Goal: Task Accomplishment & Management: Use online tool/utility

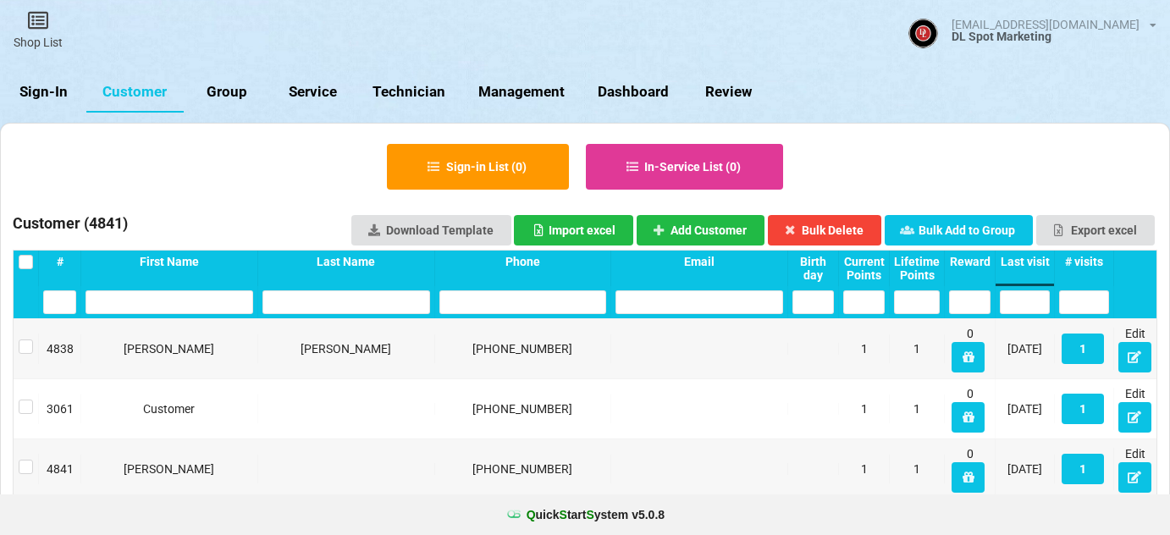
select select "25"
click at [58, 92] on link "Sign-In" at bounding box center [43, 92] width 86 height 41
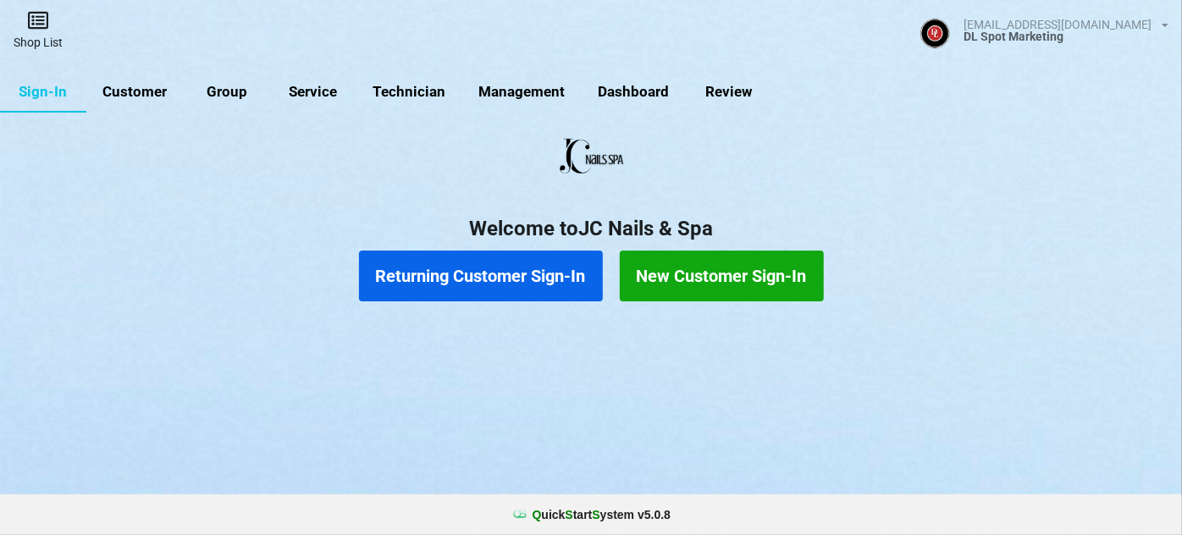
click at [32, 36] on link "Shop List" at bounding box center [38, 30] width 76 height 60
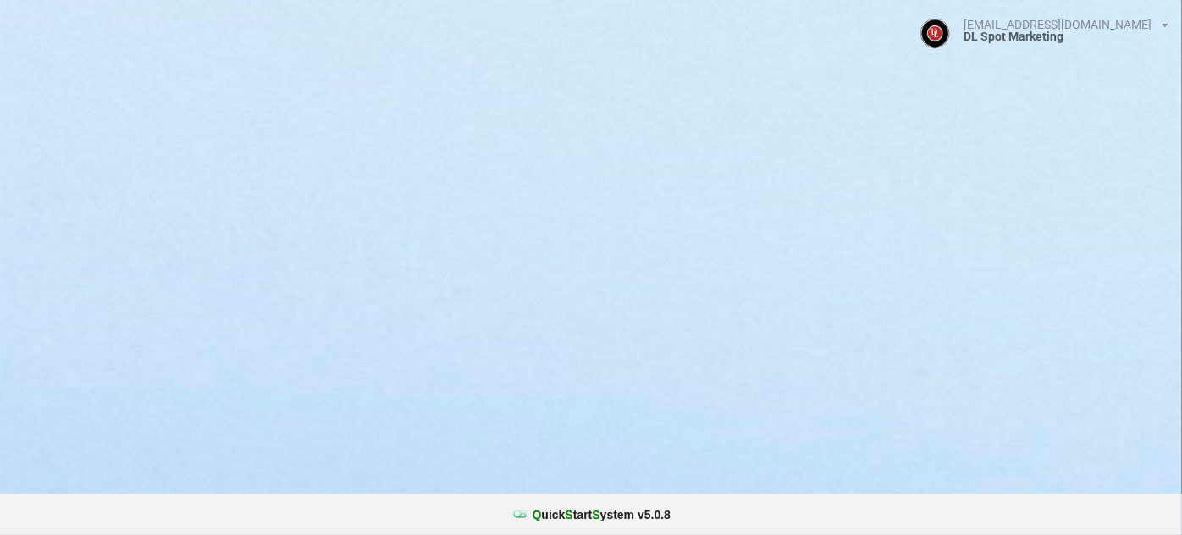
select select "25"
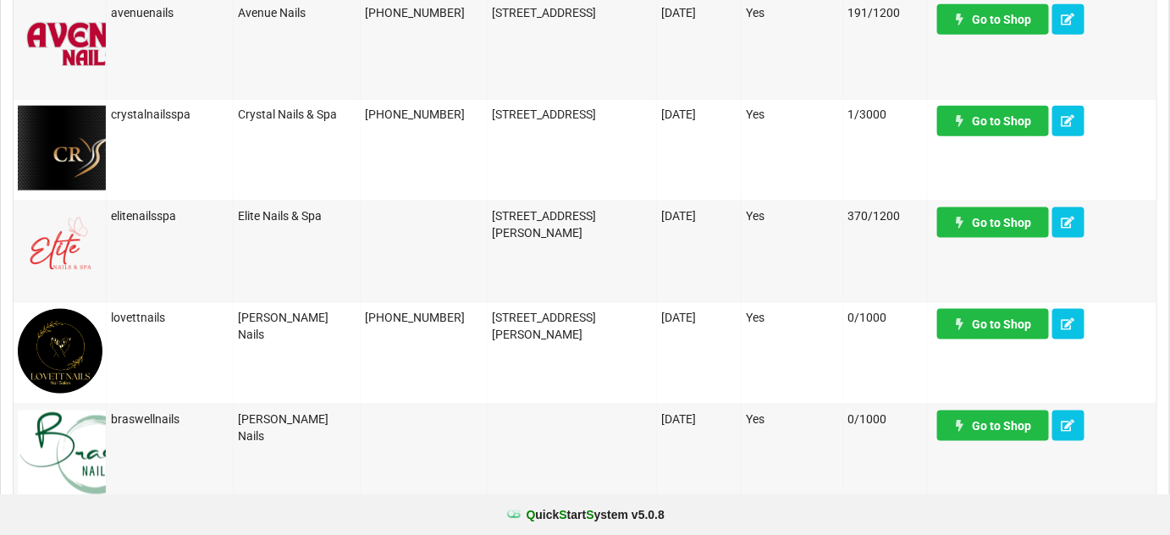
scroll to position [616, 0]
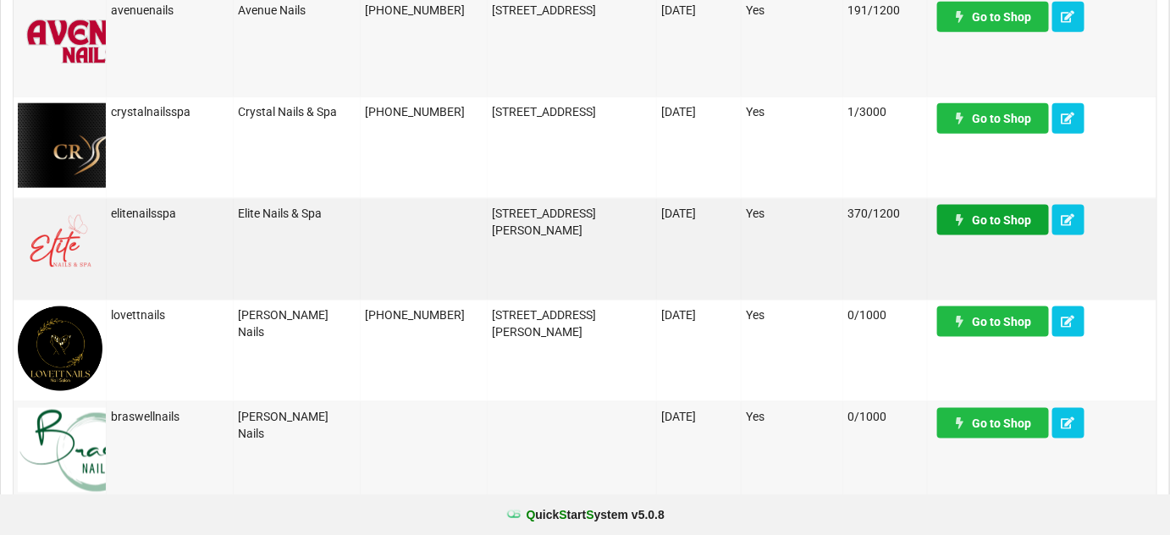
click at [998, 224] on link "Go to Shop" at bounding box center [993, 220] width 112 height 30
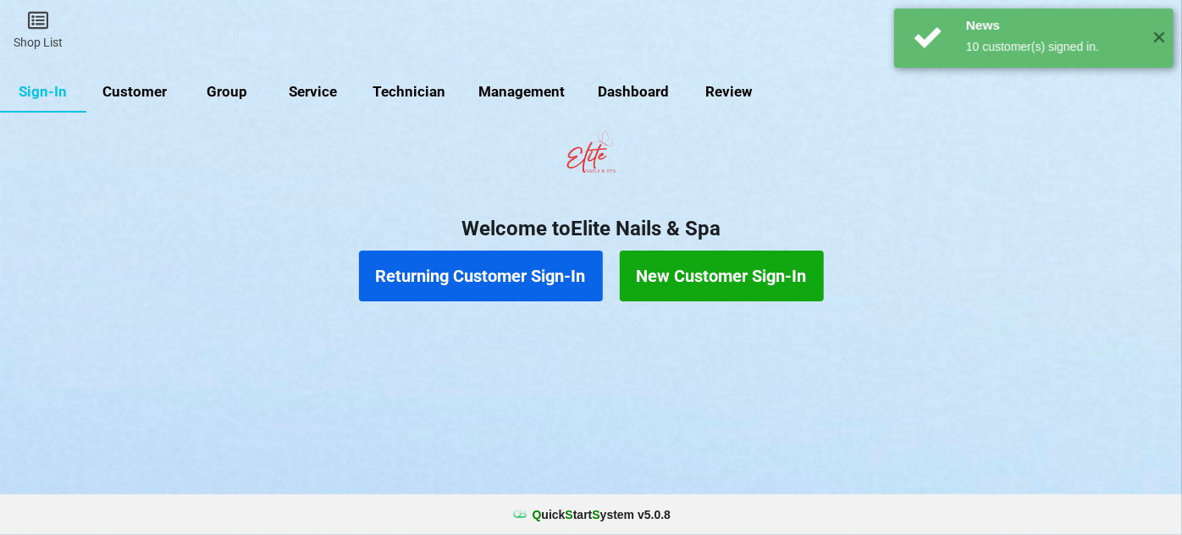
click at [141, 89] on link "Customer" at bounding box center [134, 92] width 97 height 41
select select "25"
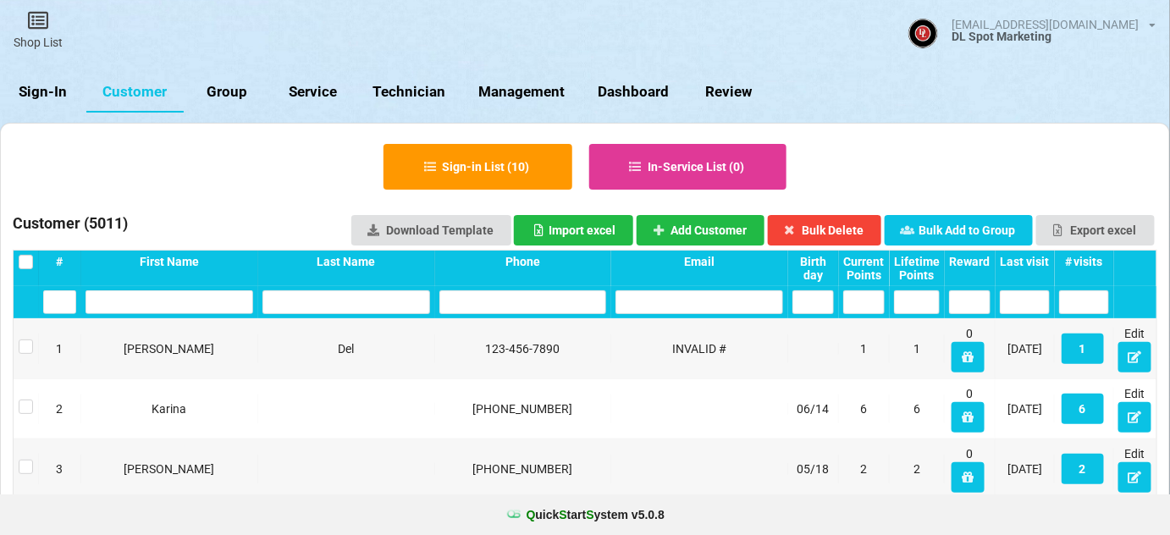
click at [1035, 259] on div "Last visit" at bounding box center [1025, 262] width 50 height 14
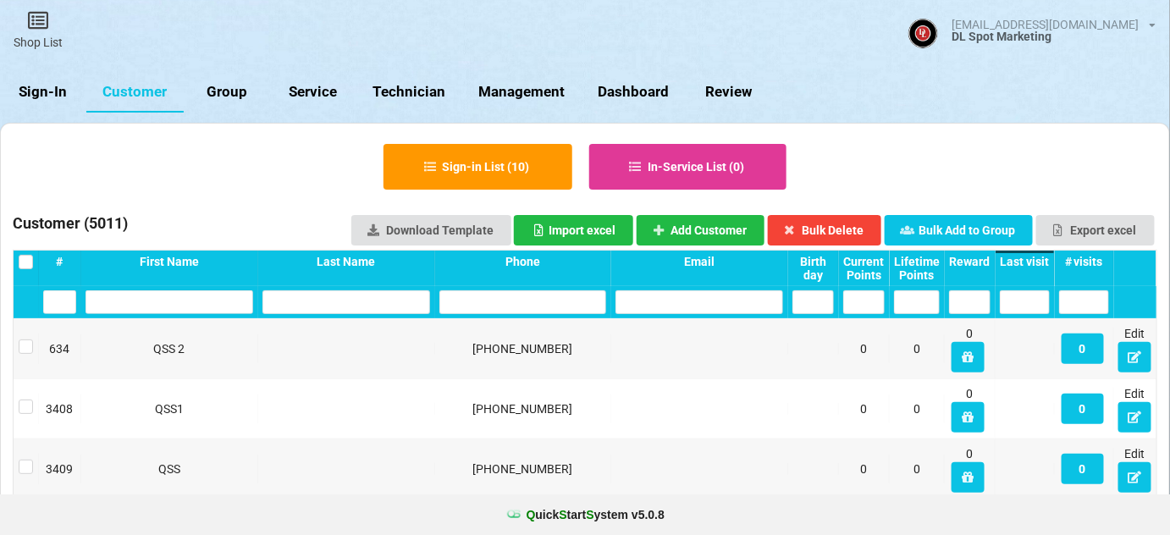
click at [1035, 259] on div "Last visit" at bounding box center [1025, 262] width 50 height 14
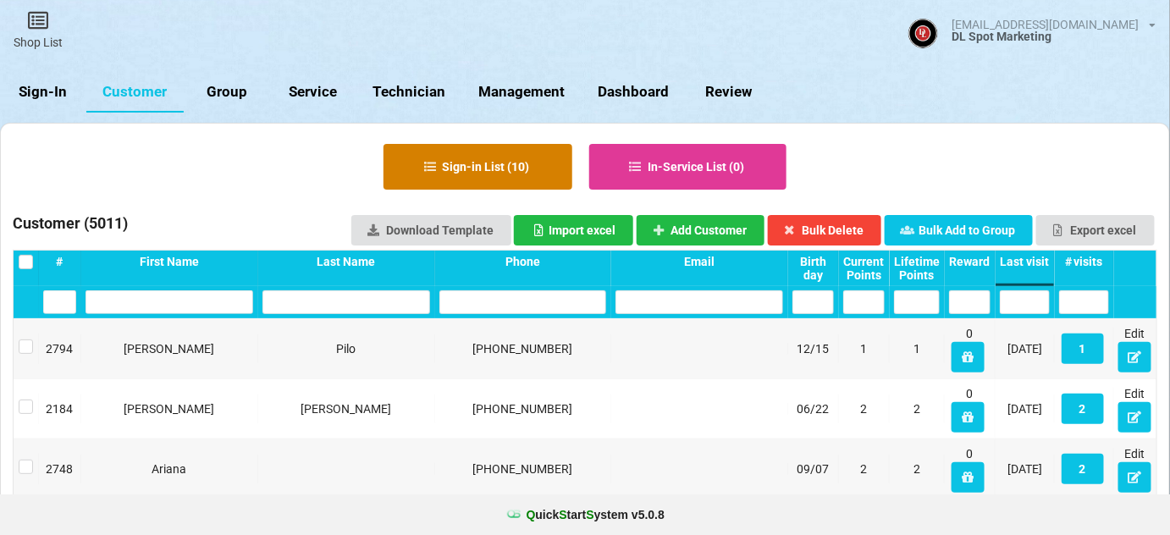
click at [495, 174] on button "Sign-in List ( 10 )" at bounding box center [478, 167] width 189 height 46
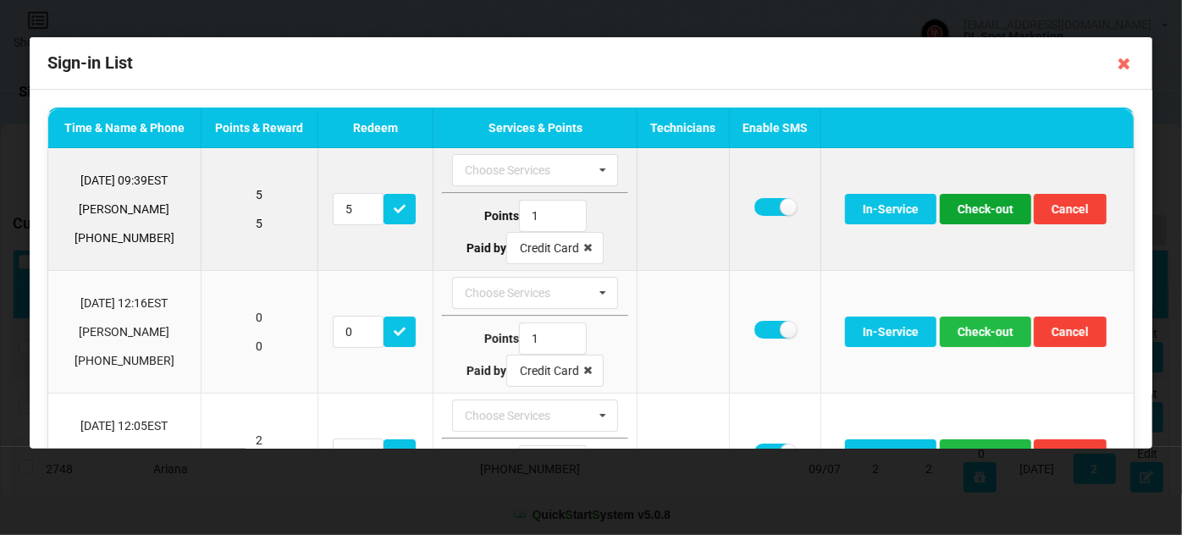
click at [989, 209] on button "Check-out" at bounding box center [985, 209] width 91 height 30
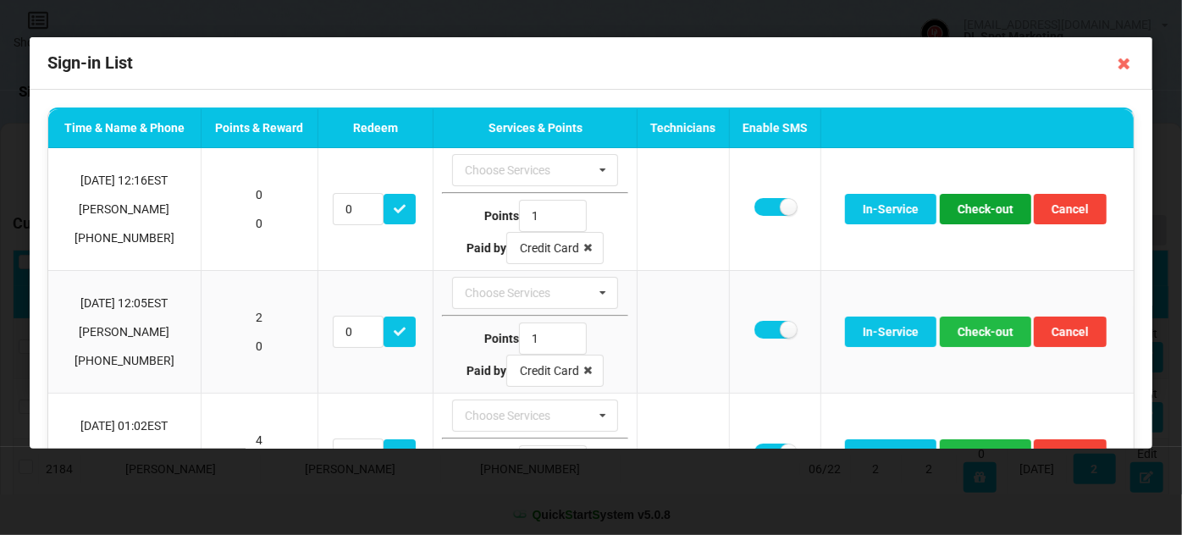
click at [987, 210] on button "Check-out" at bounding box center [985, 209] width 91 height 30
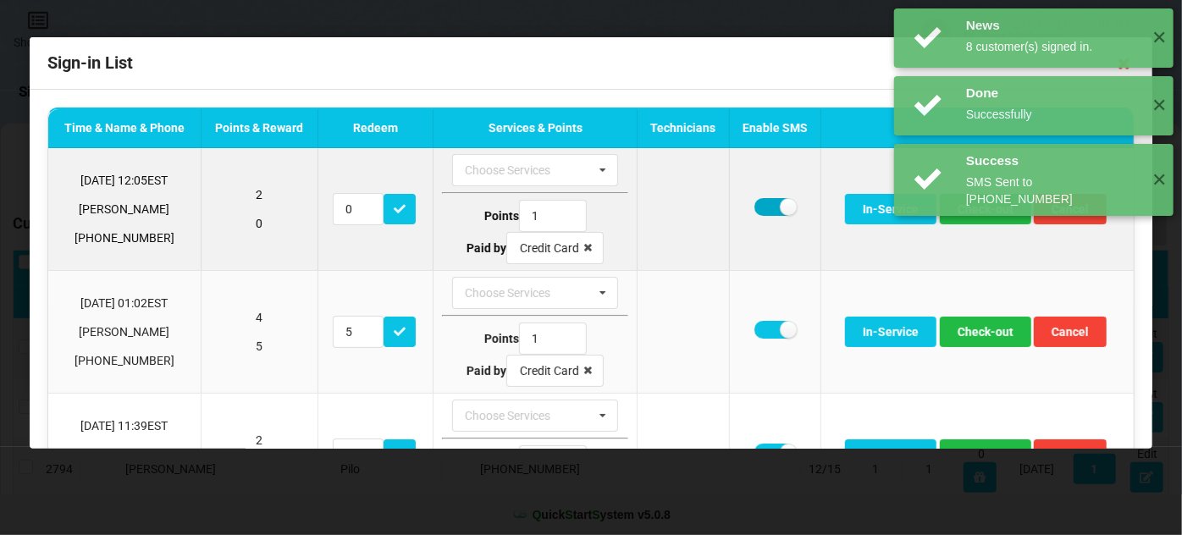
click at [755, 207] on label at bounding box center [775, 207] width 41 height 18
checkbox input "false"
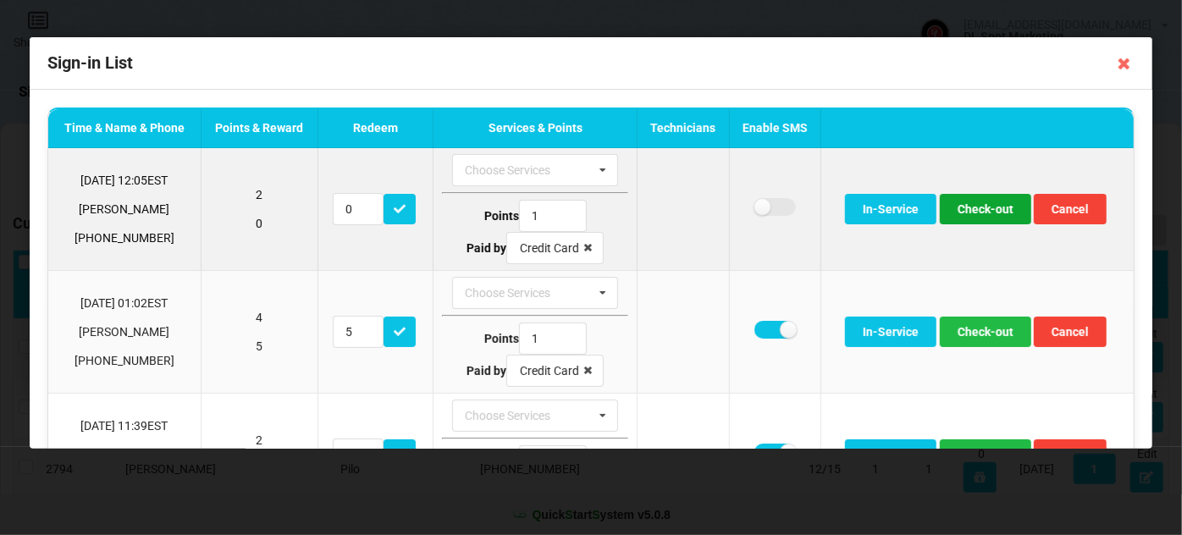
click at [976, 212] on button "Check-out" at bounding box center [985, 209] width 91 height 30
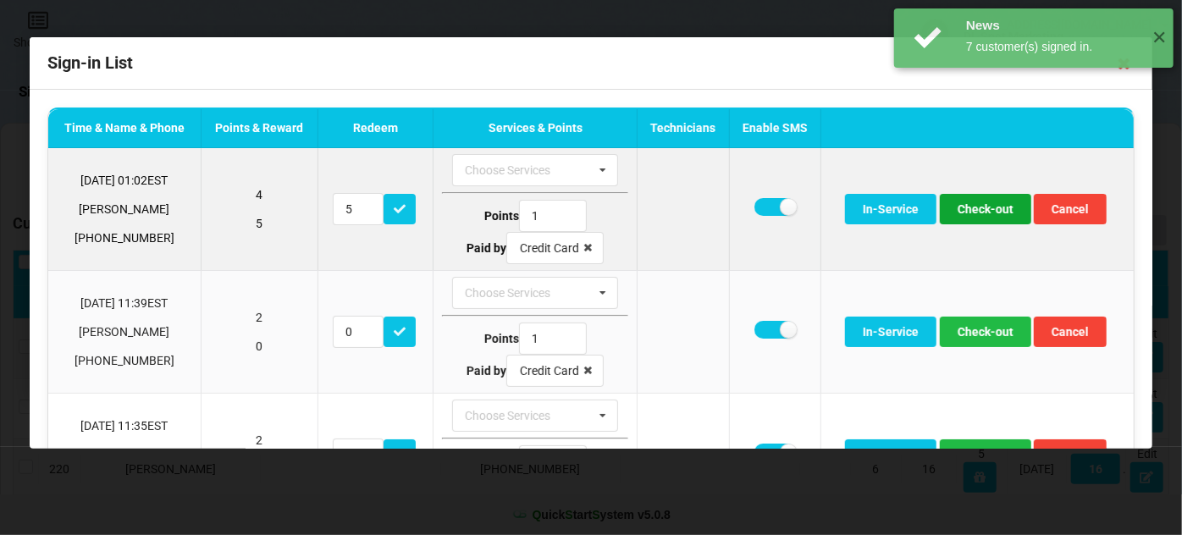
click at [978, 212] on button "Check-out" at bounding box center [985, 209] width 91 height 30
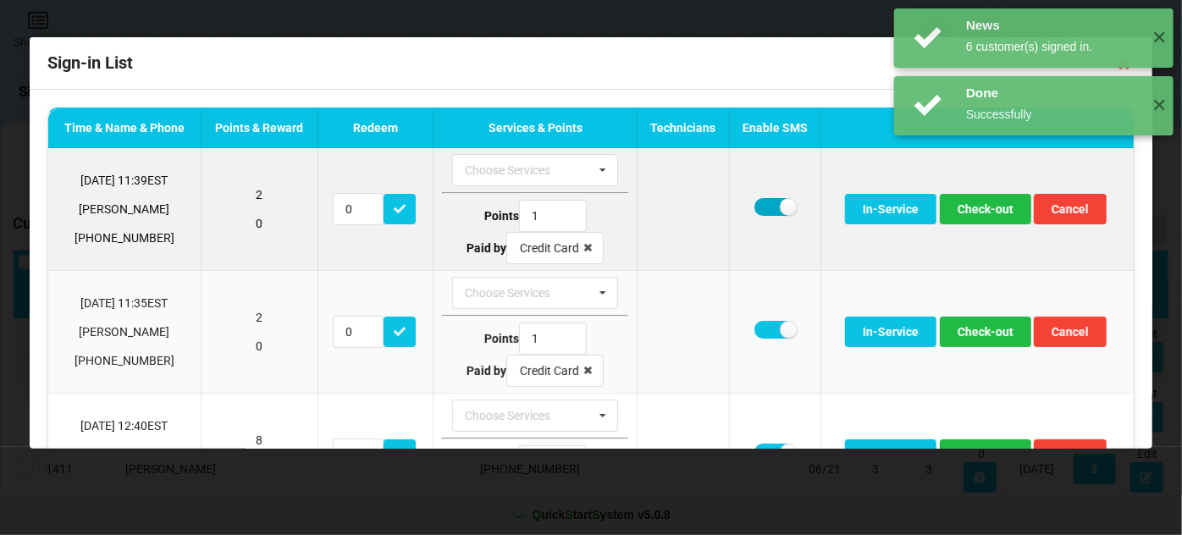
click at [755, 205] on label at bounding box center [775, 207] width 41 height 18
checkbox input "false"
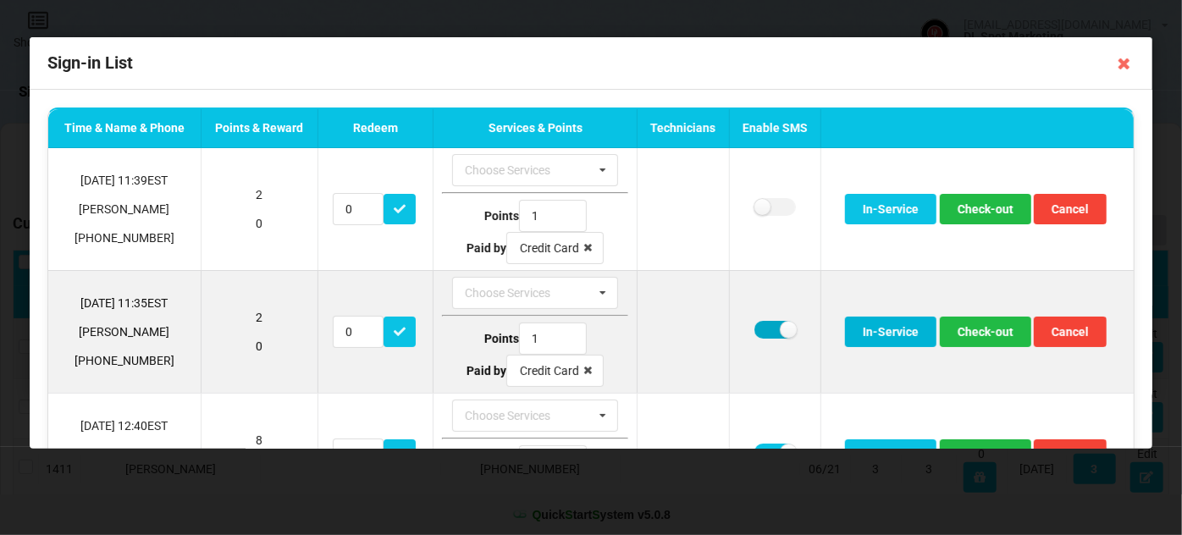
drag, startPoint x: 766, startPoint y: 329, endPoint x: 842, endPoint y: 338, distance: 75.9
click at [768, 329] on label at bounding box center [775, 330] width 41 height 18
checkbox input "false"
click at [970, 335] on button "Check-out" at bounding box center [985, 332] width 91 height 30
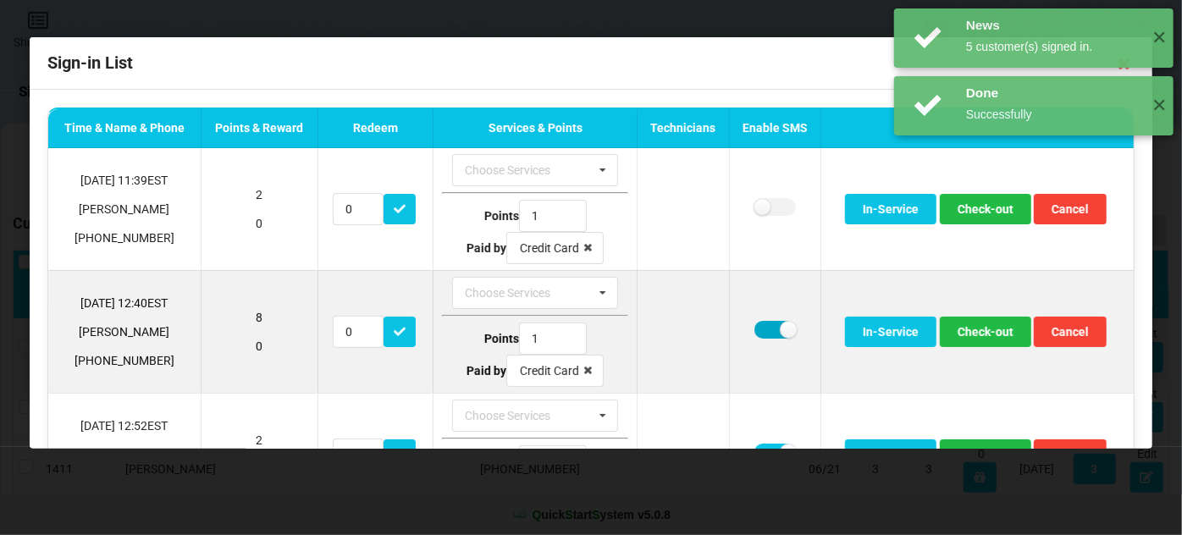
drag, startPoint x: 763, startPoint y: 327, endPoint x: 783, endPoint y: 331, distance: 20.8
click at [763, 327] on label at bounding box center [775, 330] width 41 height 18
checkbox input "false"
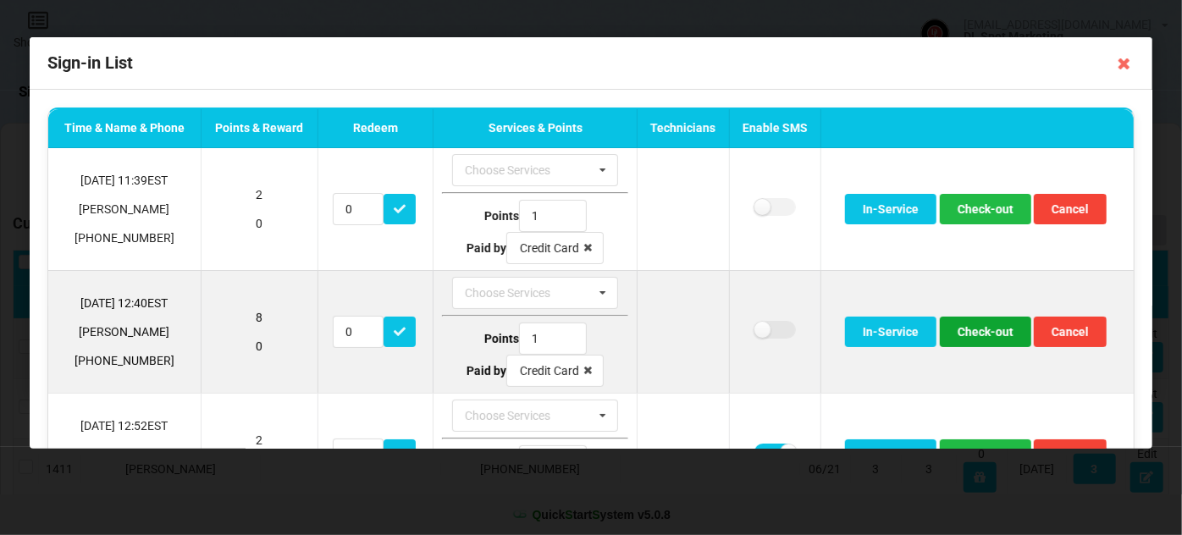
click at [978, 334] on button "Check-out" at bounding box center [985, 332] width 91 height 30
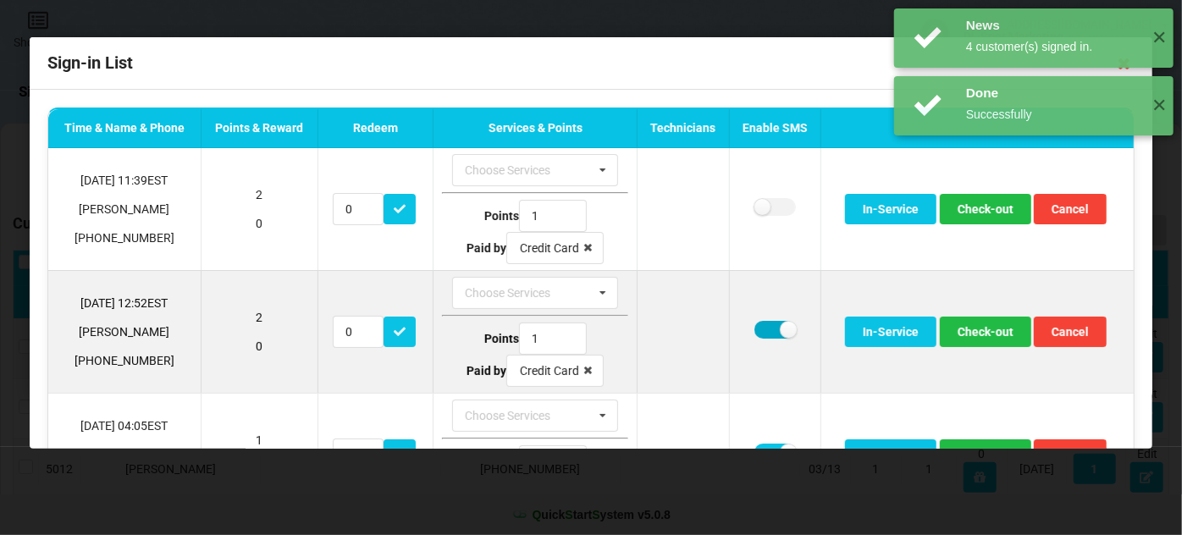
click at [763, 327] on label at bounding box center [775, 330] width 41 height 18
checkbox input "false"
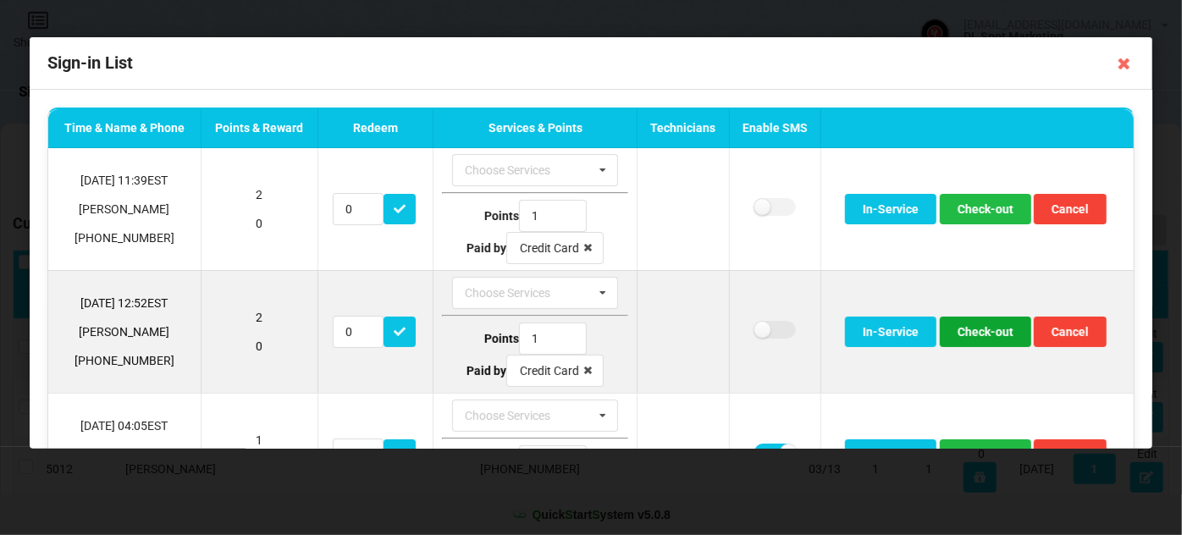
click at [989, 329] on button "Check-out" at bounding box center [985, 332] width 91 height 30
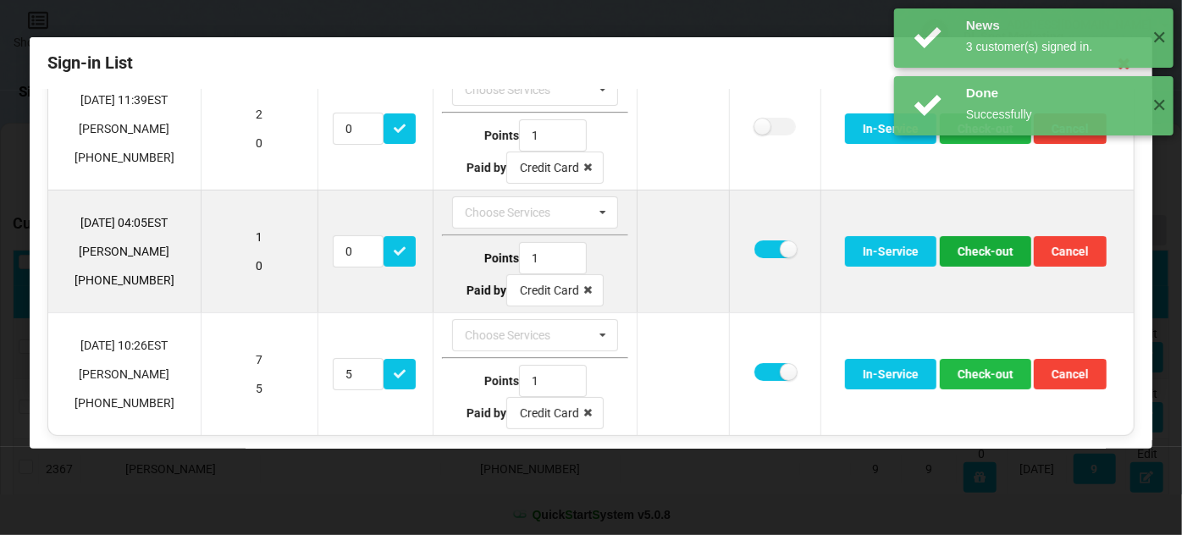
scroll to position [82, 0]
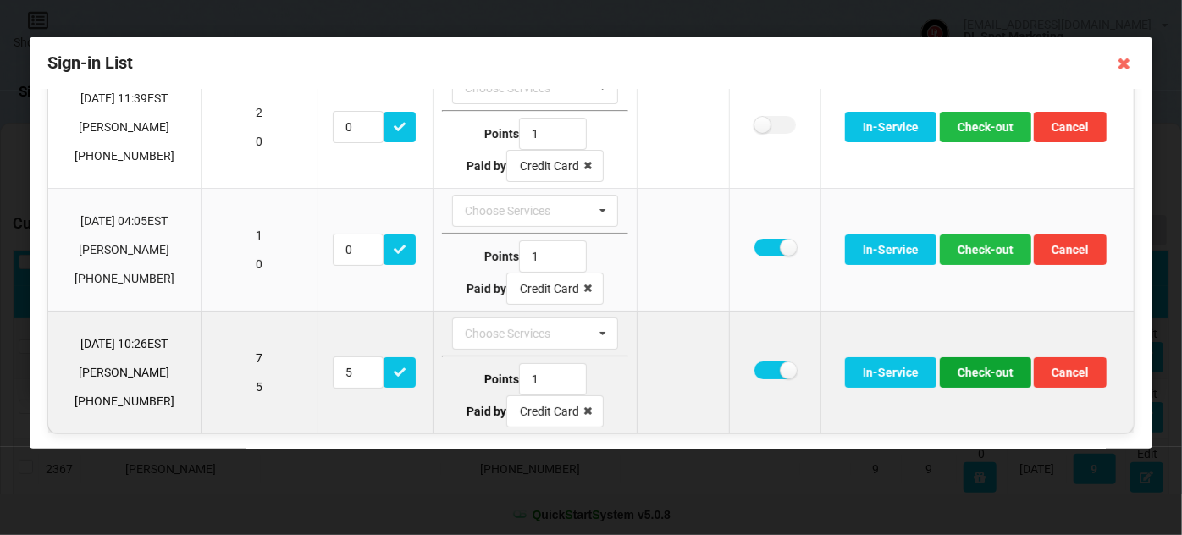
click at [991, 370] on button "Check-out" at bounding box center [985, 372] width 91 height 30
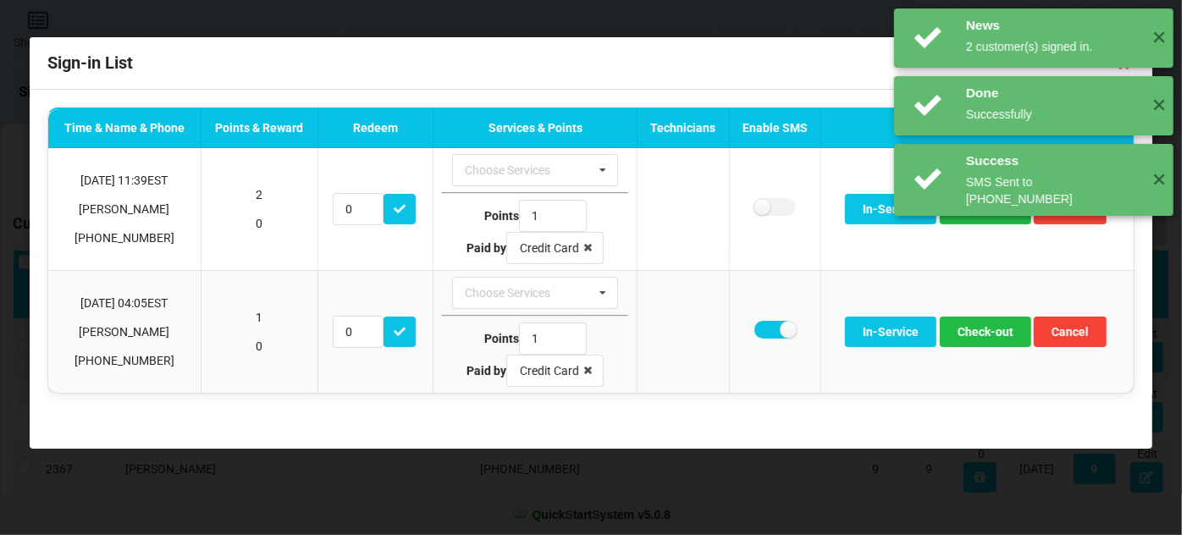
scroll to position [0, 0]
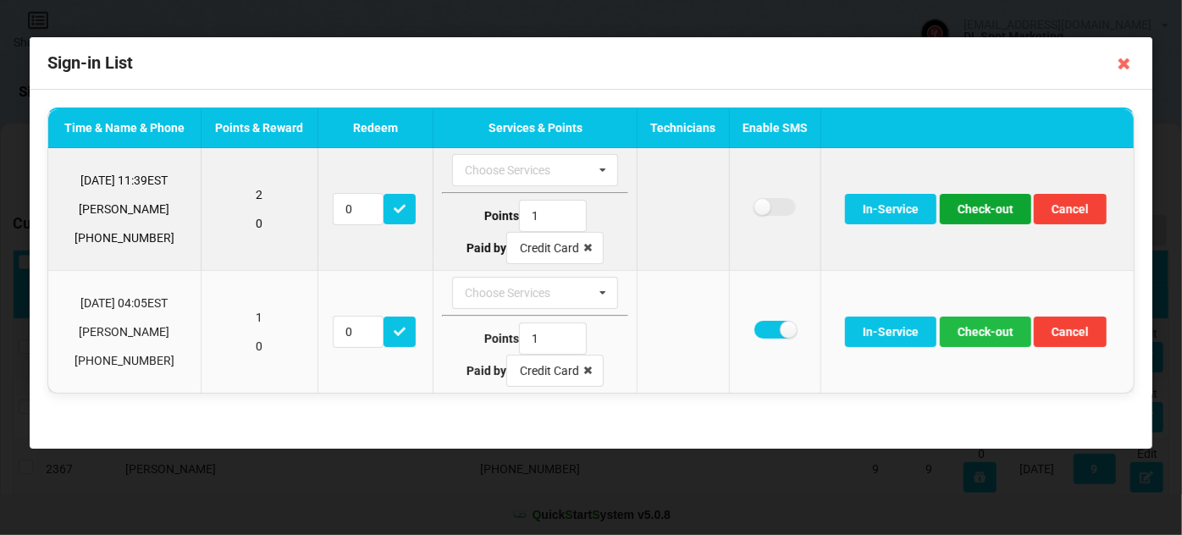
click at [993, 213] on button "Check-out" at bounding box center [985, 209] width 91 height 30
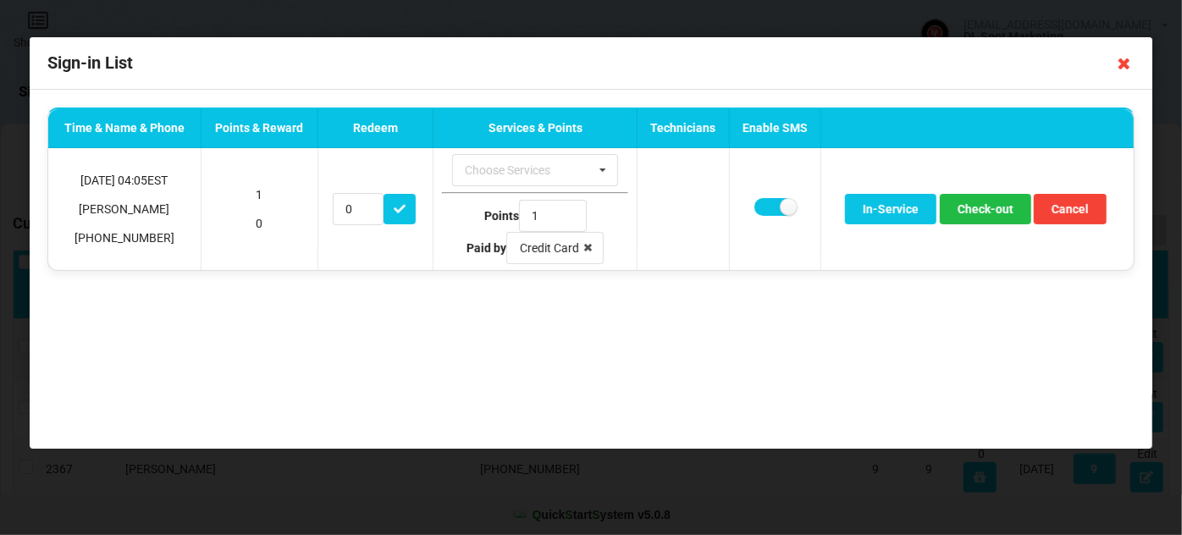
click at [1126, 63] on icon at bounding box center [1124, 63] width 27 height 27
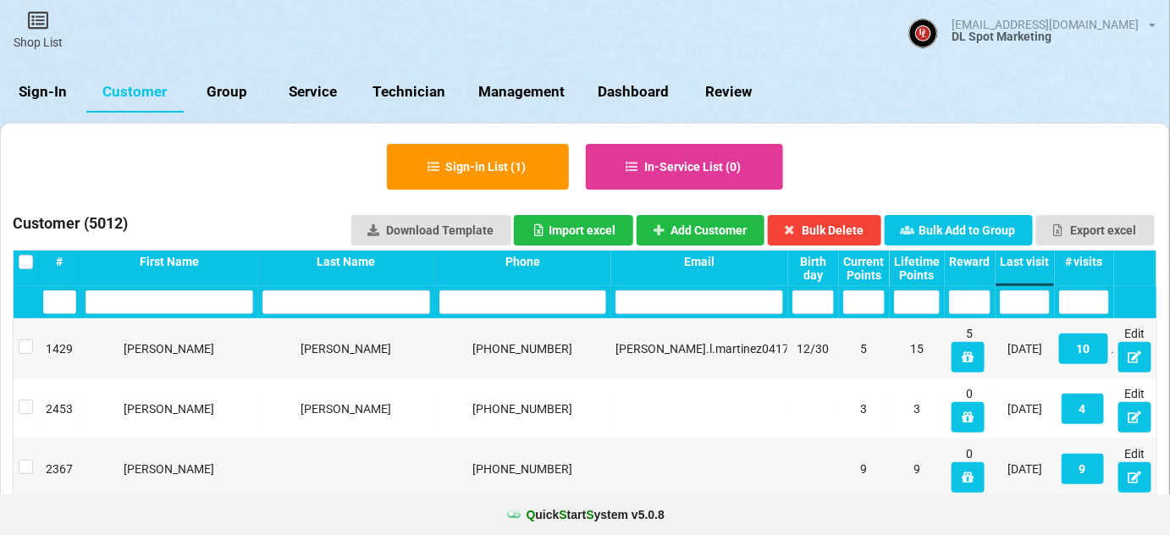
click at [58, 94] on link "Sign-In" at bounding box center [43, 92] width 86 height 41
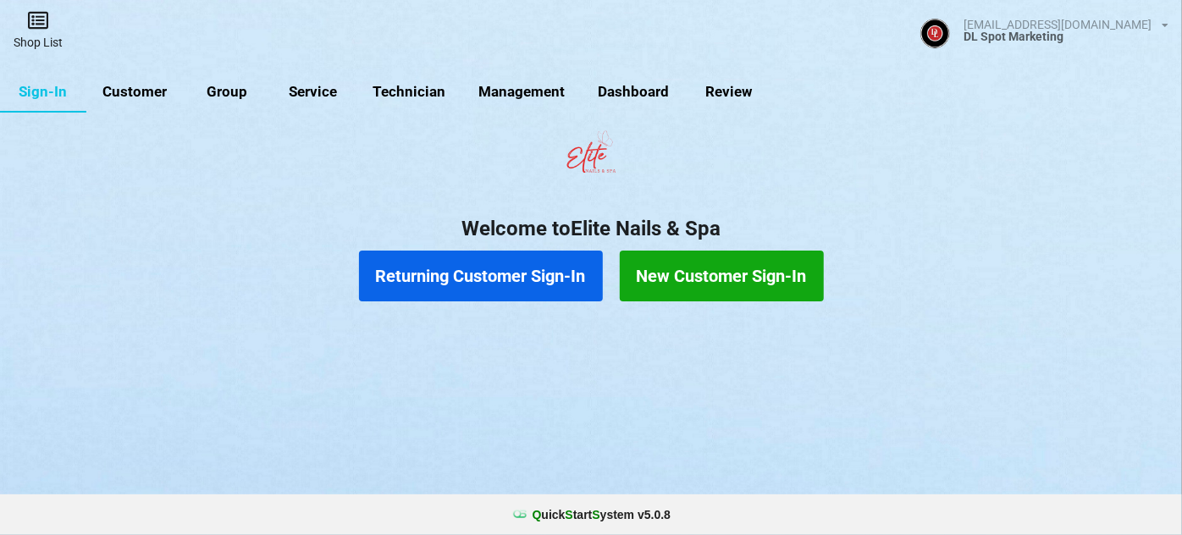
click at [41, 41] on link "Shop List" at bounding box center [38, 30] width 76 height 60
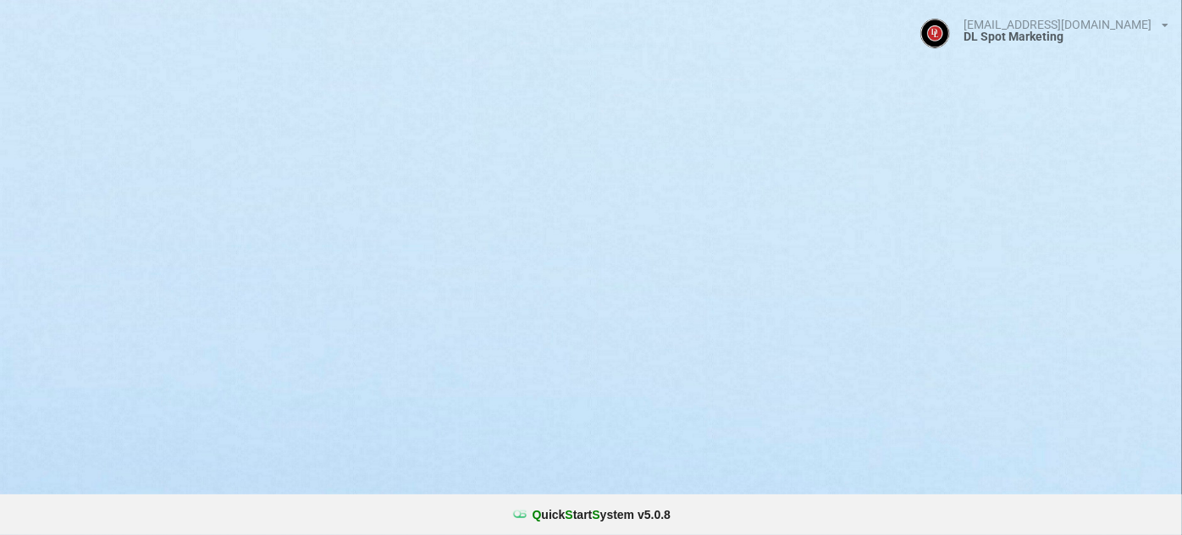
select select "25"
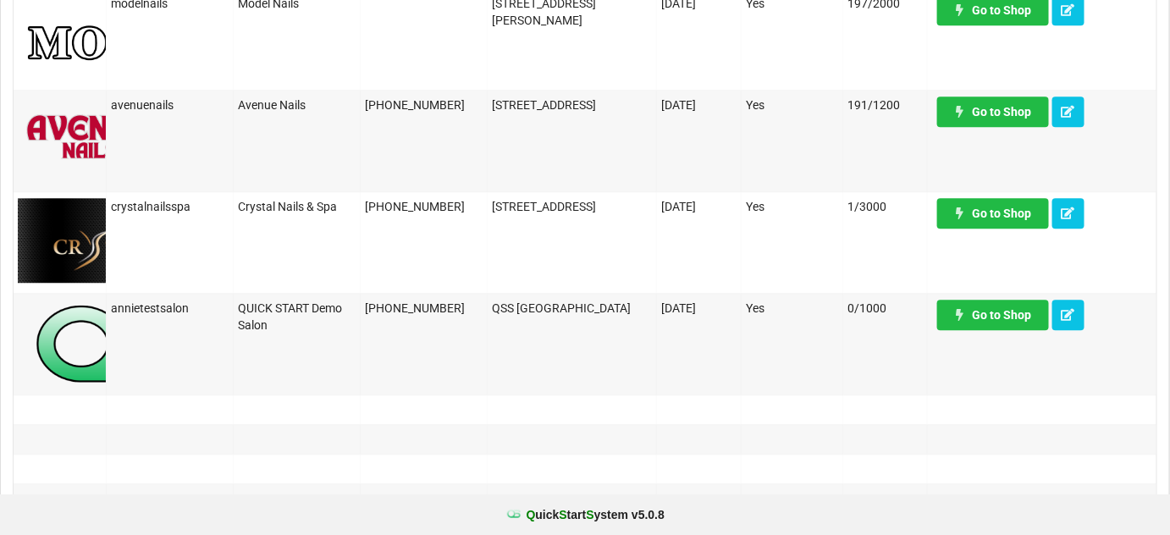
scroll to position [1335, 0]
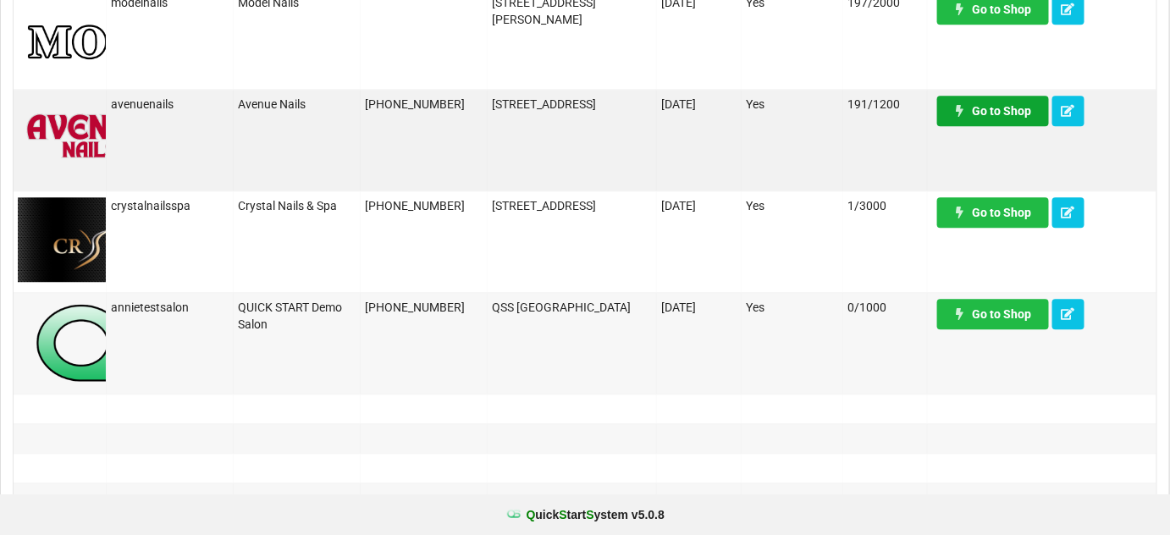
click at [1005, 114] on link "Go to Shop" at bounding box center [993, 111] width 112 height 30
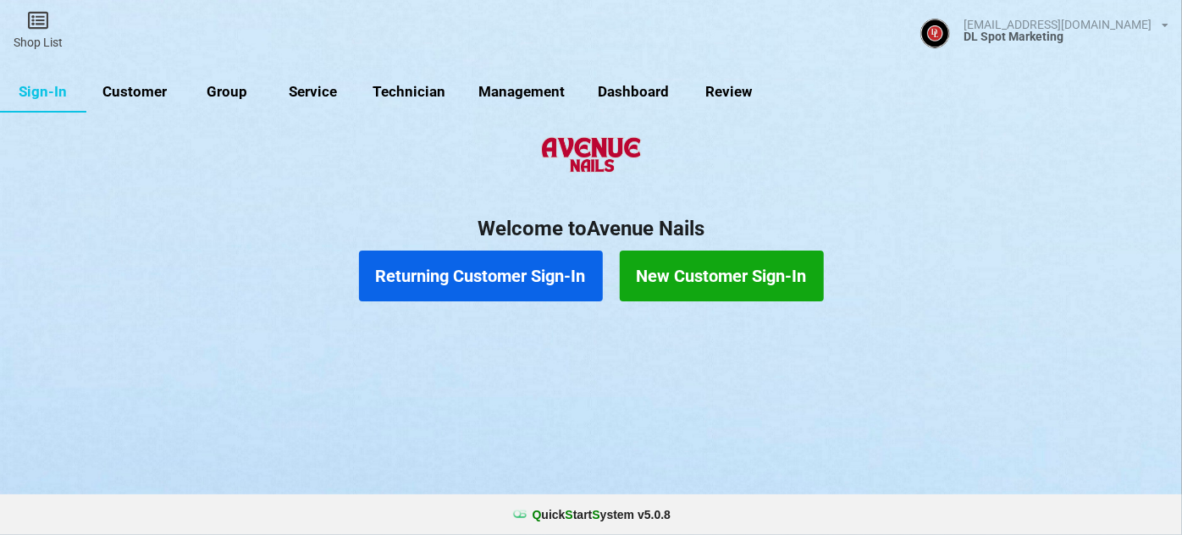
click at [318, 162] on link "Customer" at bounding box center [344, 173] width 53 height 22
select select "25"
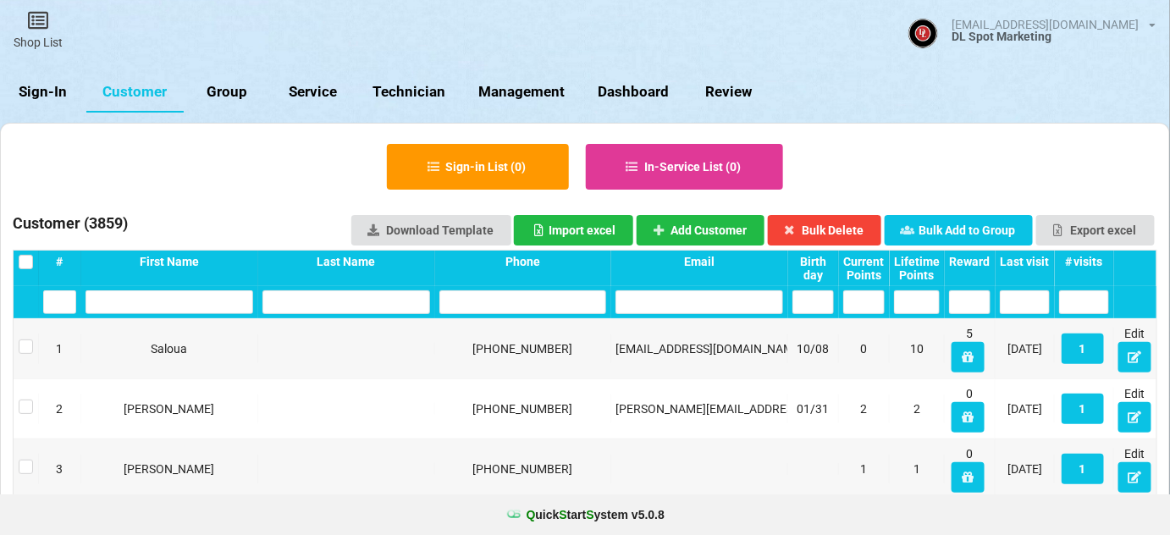
click at [599, 268] on div "Last visit" at bounding box center [598, 268] width 2 height 0
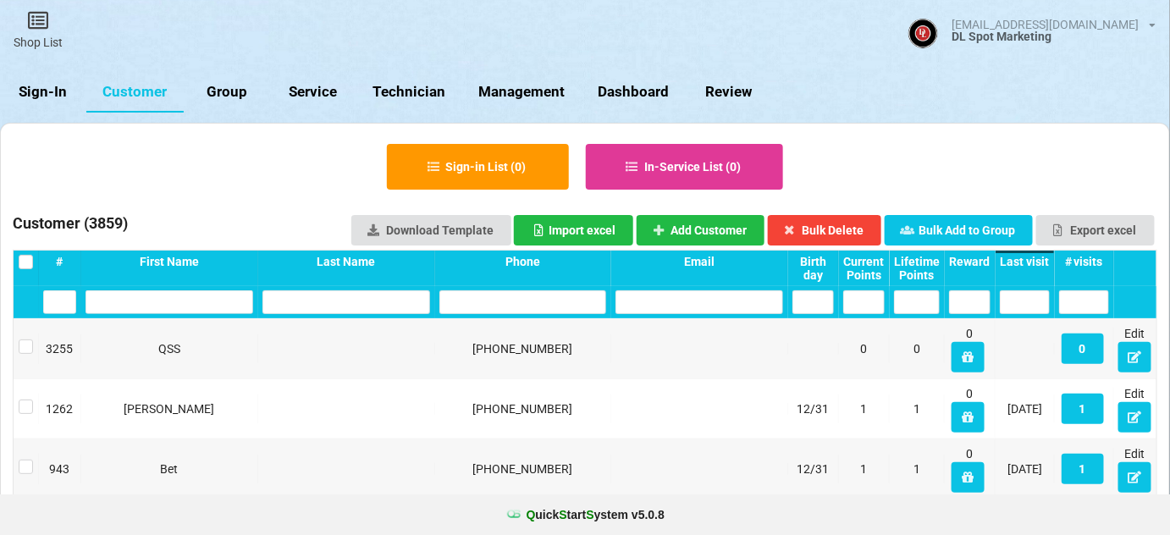
click at [994, 261] on div "Last visit" at bounding box center [972, 263] width 44 height 12
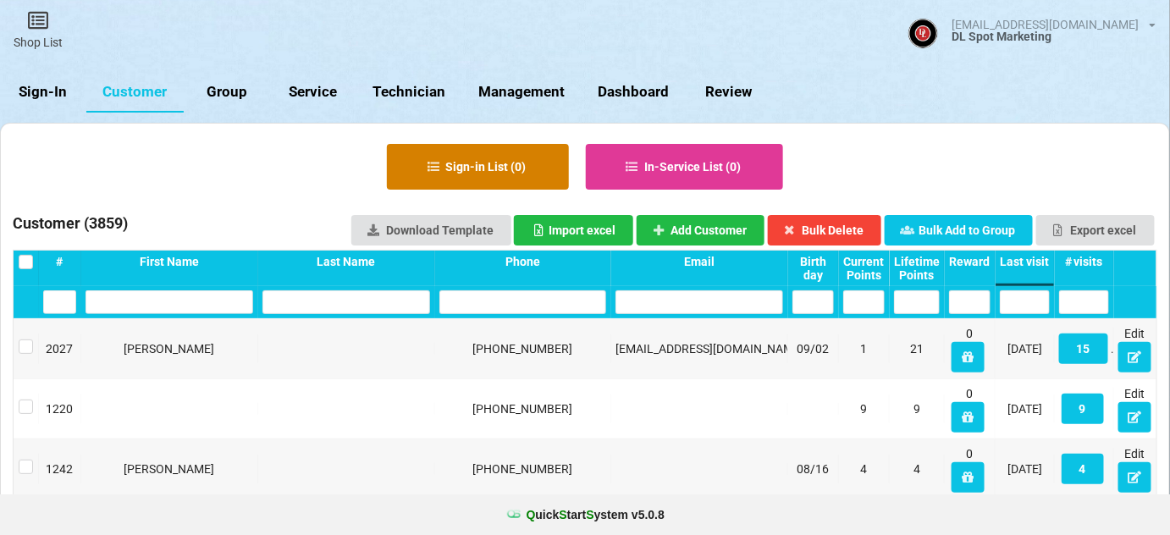
click at [472, 162] on button "Sign-in List ( 0 )" at bounding box center [478, 167] width 182 height 46
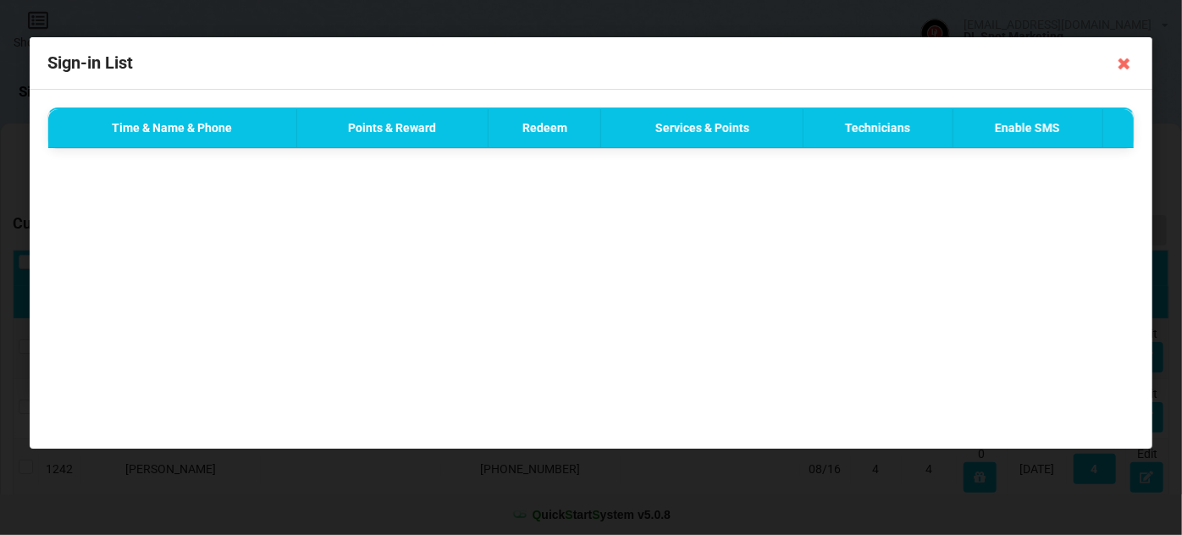
click at [1122, 65] on icon at bounding box center [1124, 63] width 27 height 27
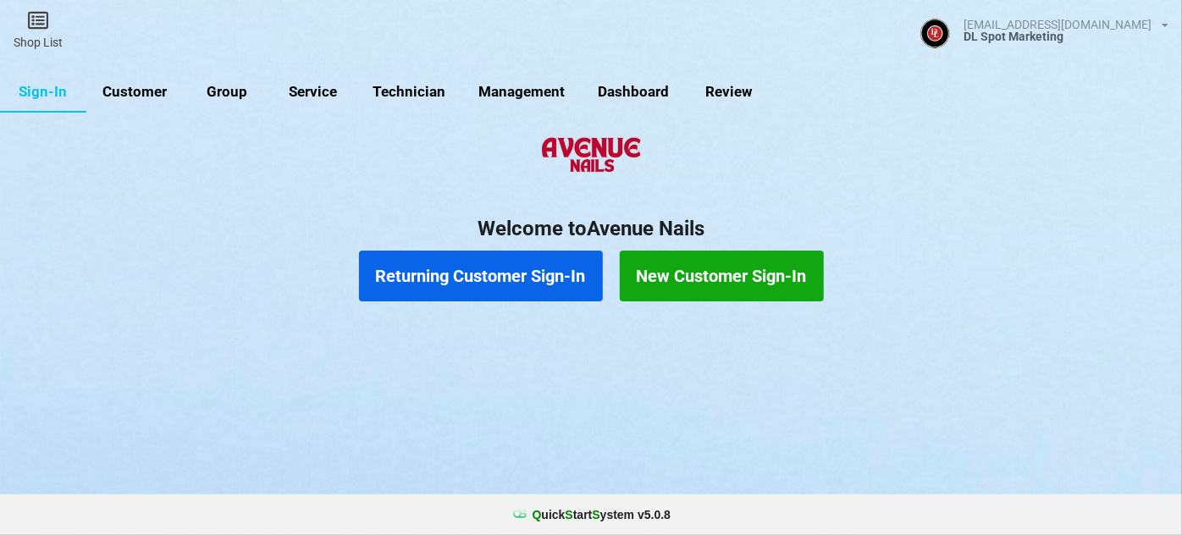
click at [129, 94] on link "Customer" at bounding box center [134, 92] width 97 height 41
select select "25"
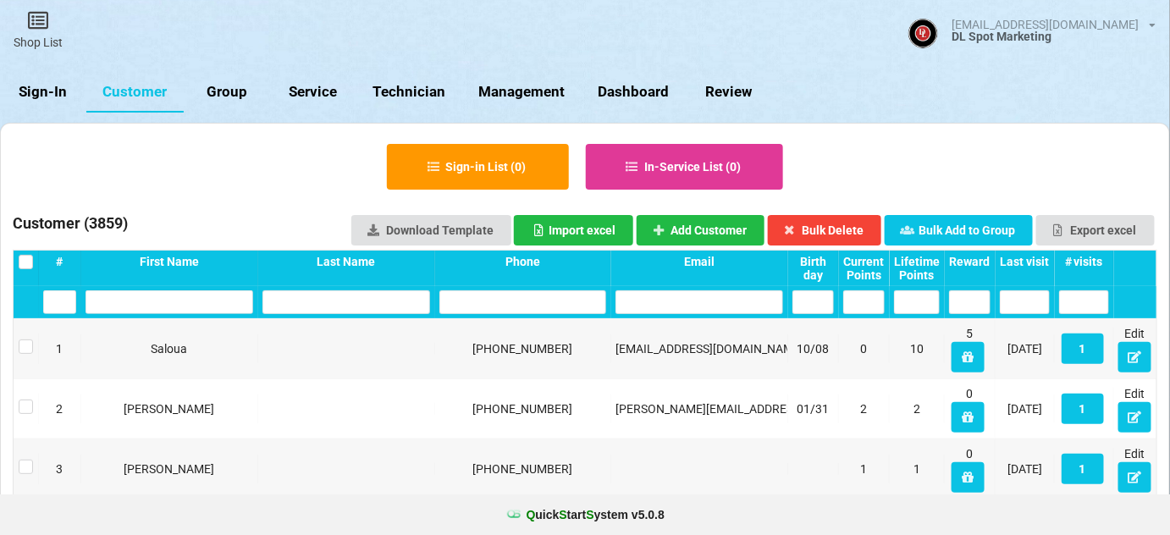
click at [39, 97] on link "Sign-In" at bounding box center [43, 92] width 86 height 41
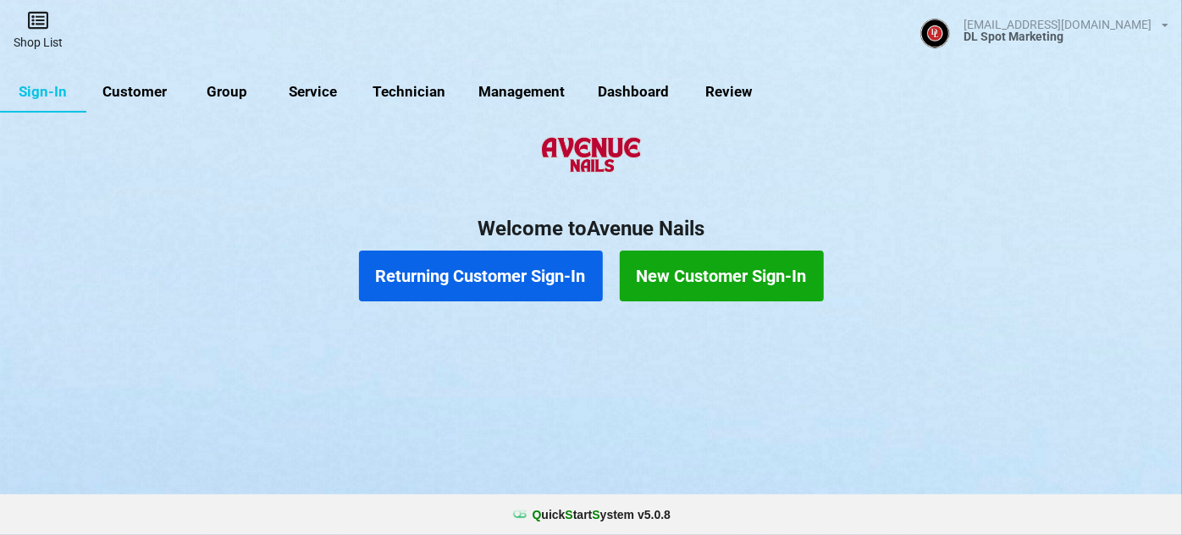
click at [41, 25] on icon at bounding box center [38, 20] width 24 height 20
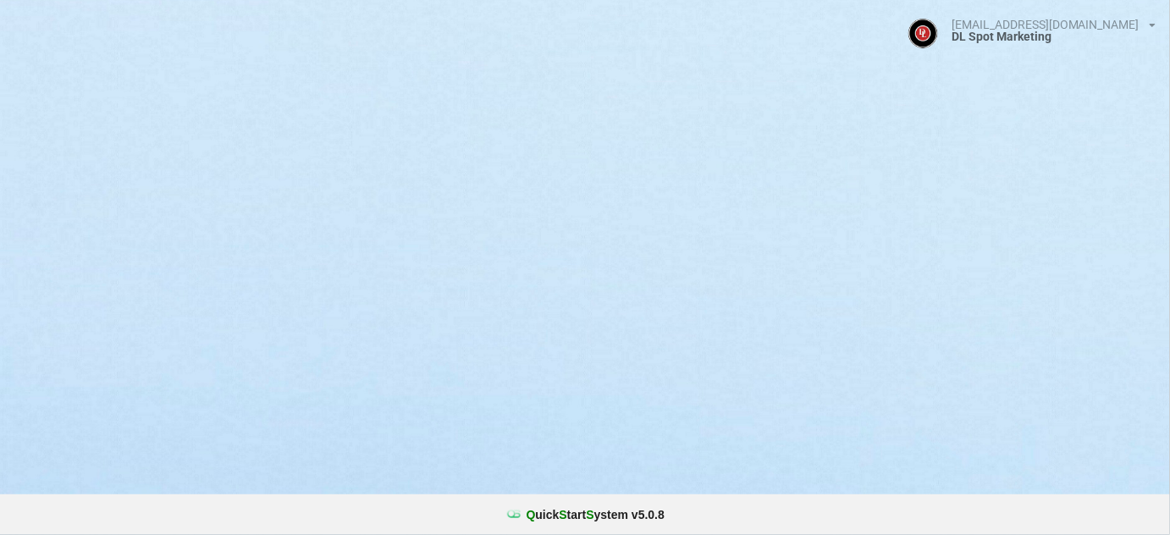
select select "25"
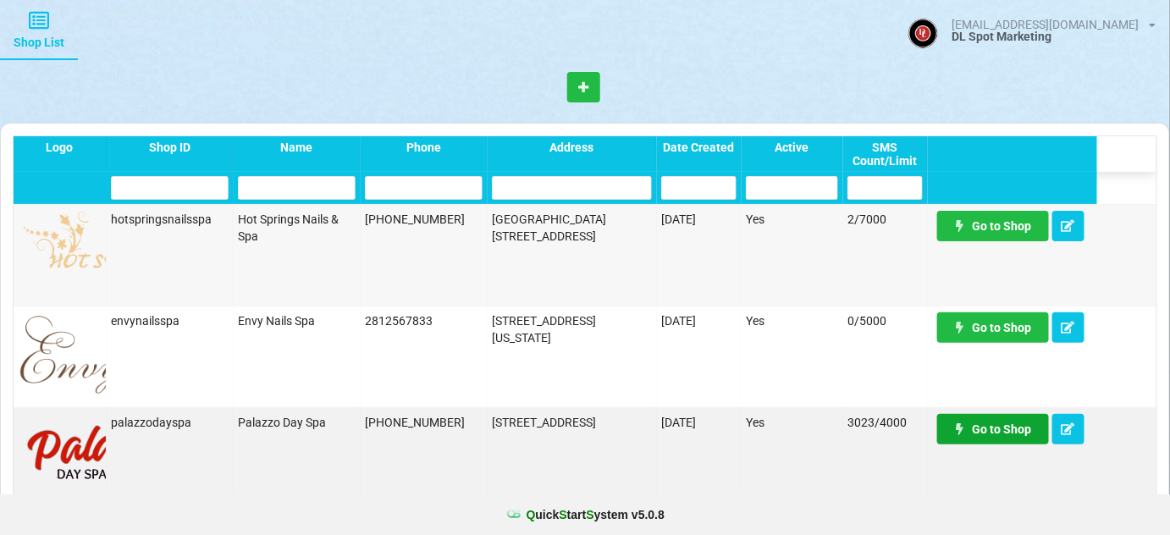
click at [992, 430] on link "Go to Shop" at bounding box center [993, 429] width 112 height 30
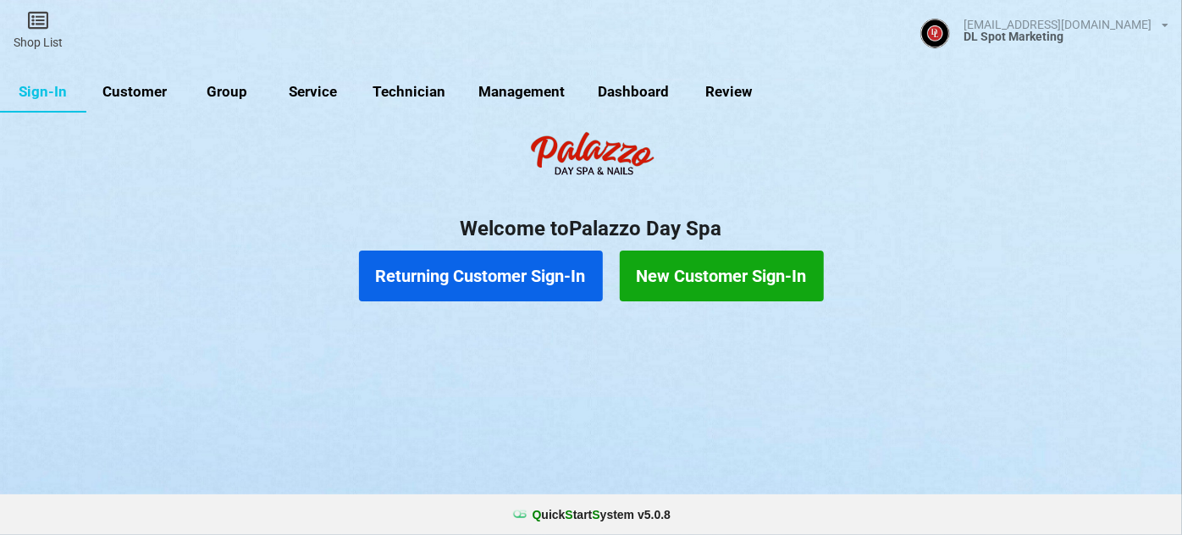
click at [150, 96] on link "Customer" at bounding box center [136, 93] width 97 height 41
select select "25"
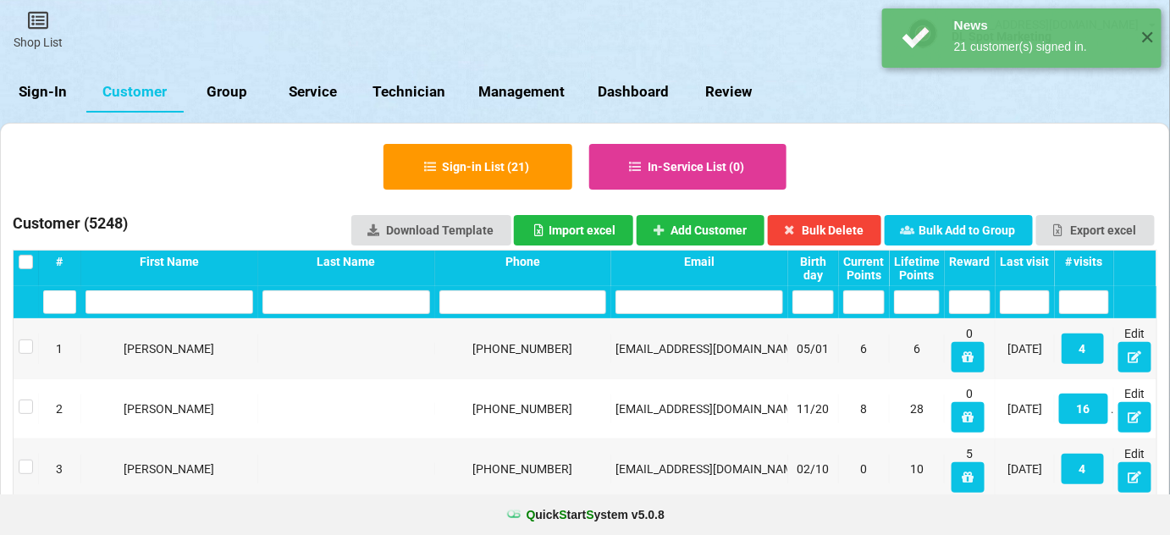
click at [1048, 259] on div "Last visit" at bounding box center [1025, 262] width 50 height 14
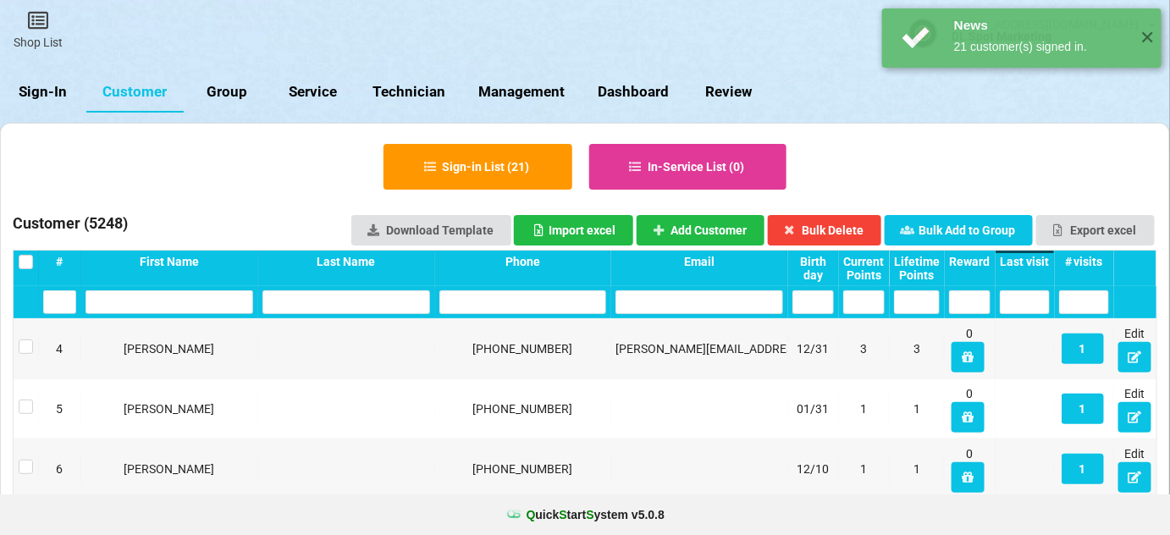
click at [1047, 259] on div "Last visit" at bounding box center [1025, 262] width 50 height 14
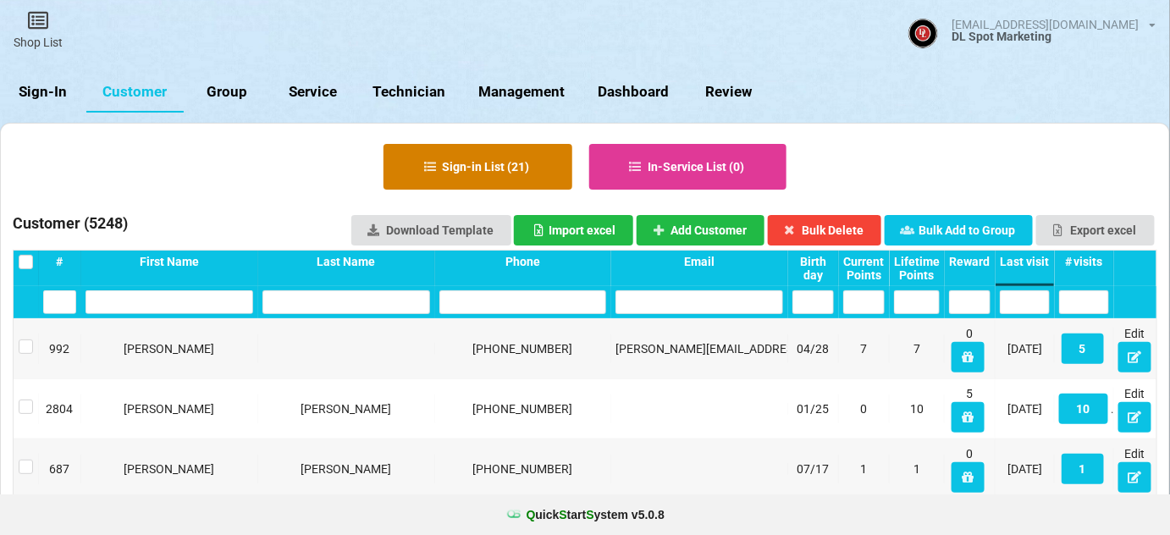
click at [502, 167] on button "Sign-in List ( 21 )" at bounding box center [478, 167] width 189 height 46
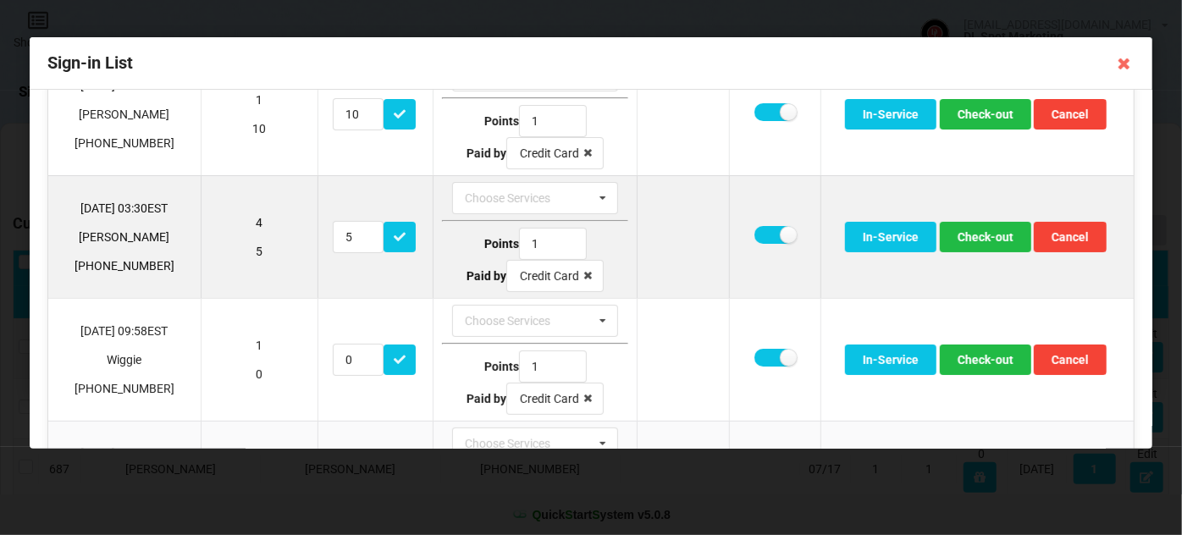
scroll to position [102, 0]
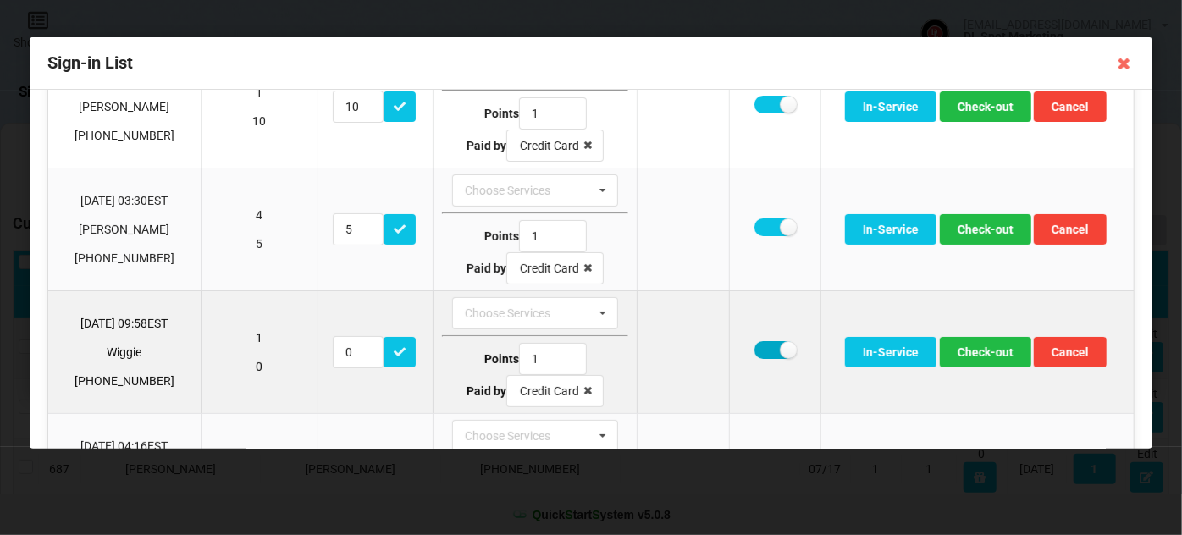
click at [768, 347] on label at bounding box center [775, 350] width 41 height 18
checkbox input "false"
click at [971, 349] on button "Check-out" at bounding box center [985, 352] width 91 height 30
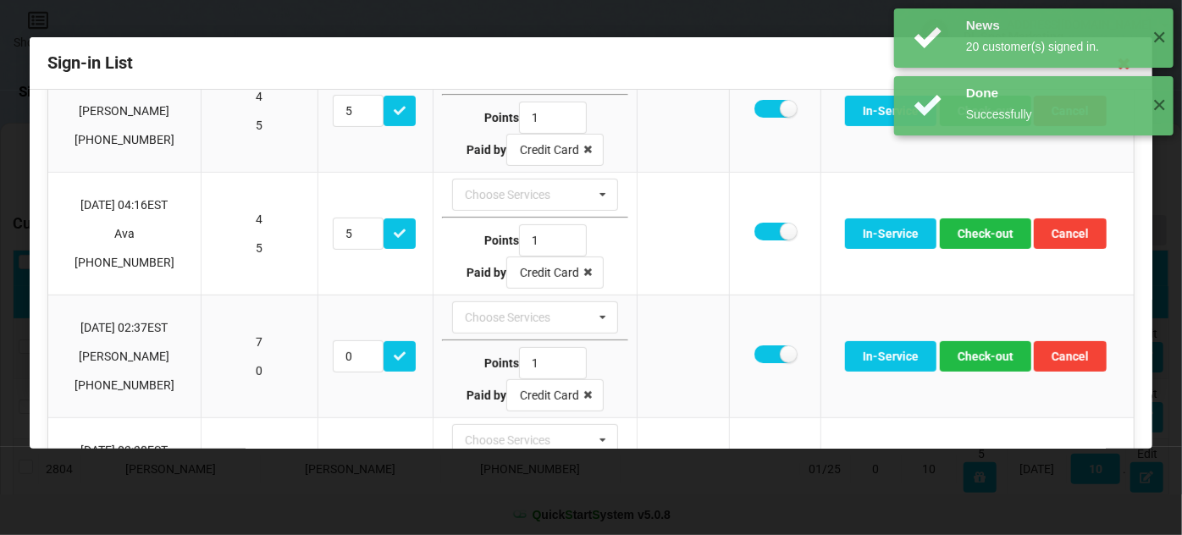
scroll to position [307, 0]
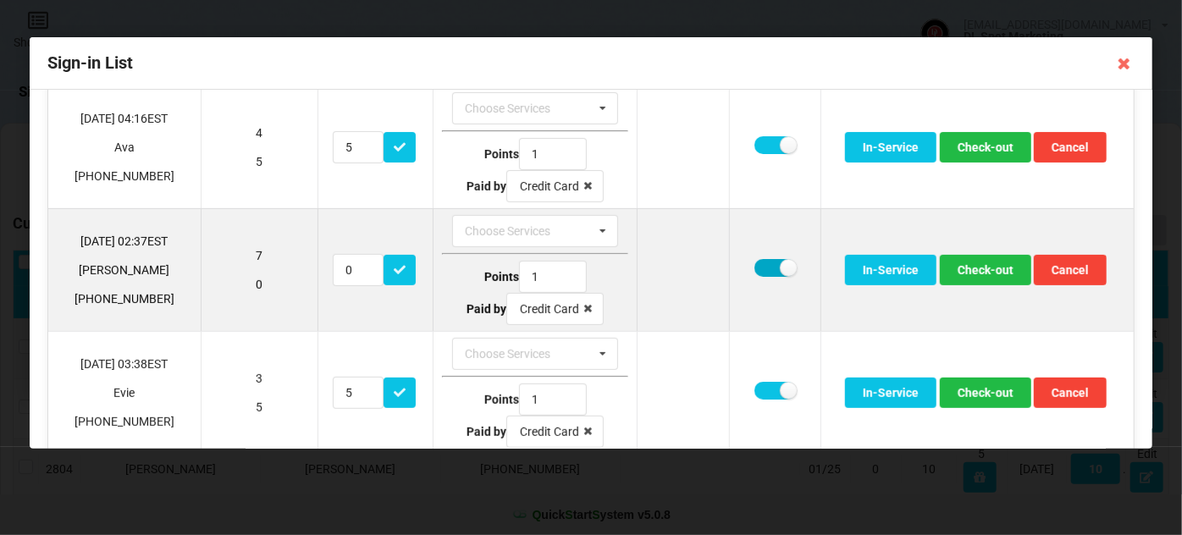
click at [755, 263] on label at bounding box center [775, 268] width 41 height 18
checkbox input "false"
click at [977, 266] on button "Check-out" at bounding box center [985, 270] width 91 height 30
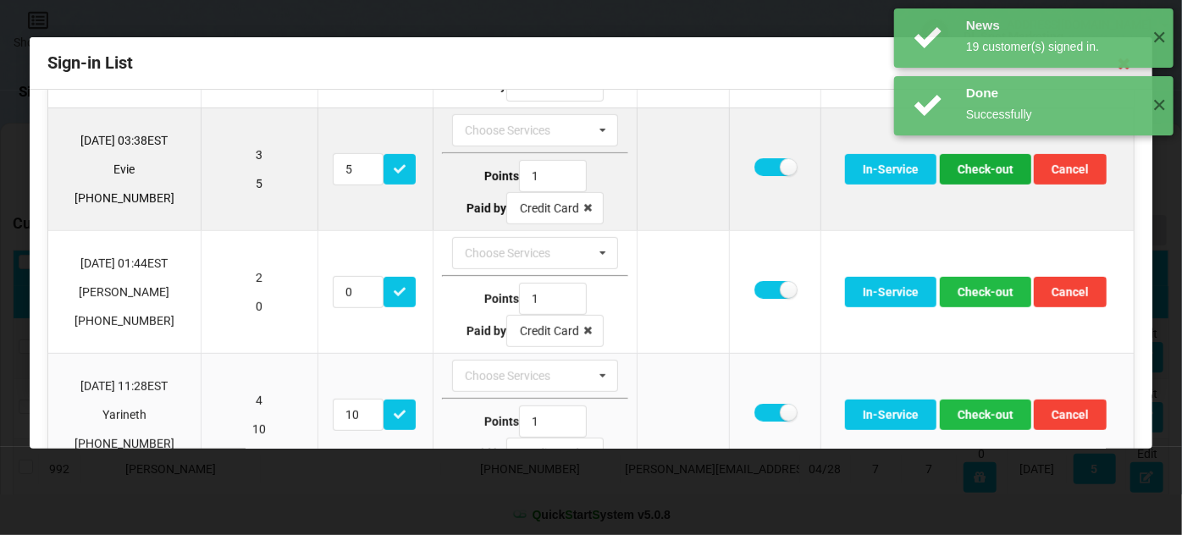
scroll to position [411, 0]
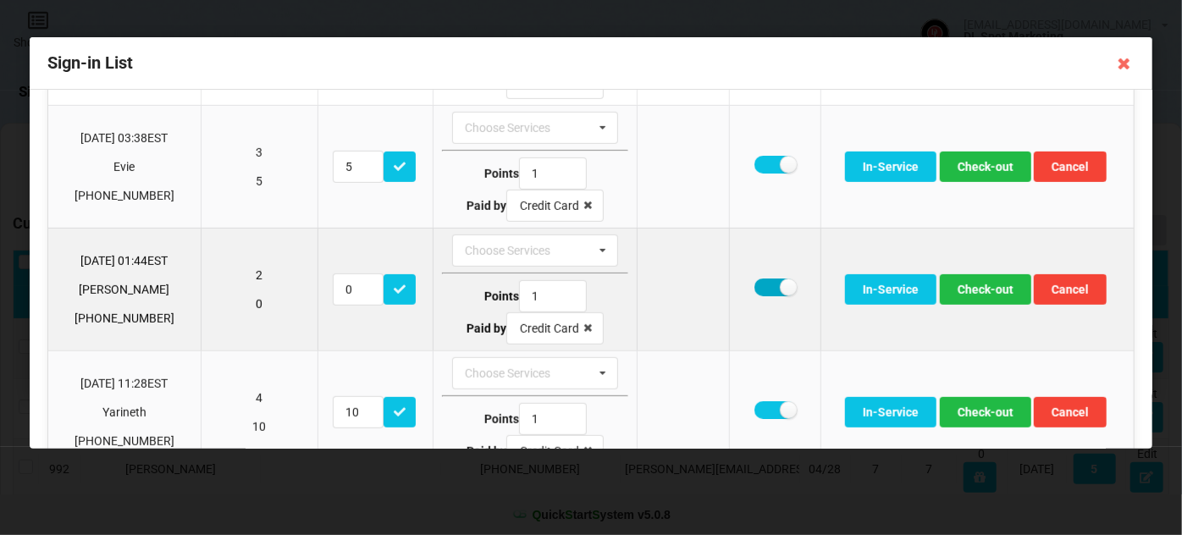
click at [760, 281] on label at bounding box center [775, 288] width 41 height 18
checkbox input "false"
click at [980, 284] on button "Check-out" at bounding box center [985, 289] width 91 height 30
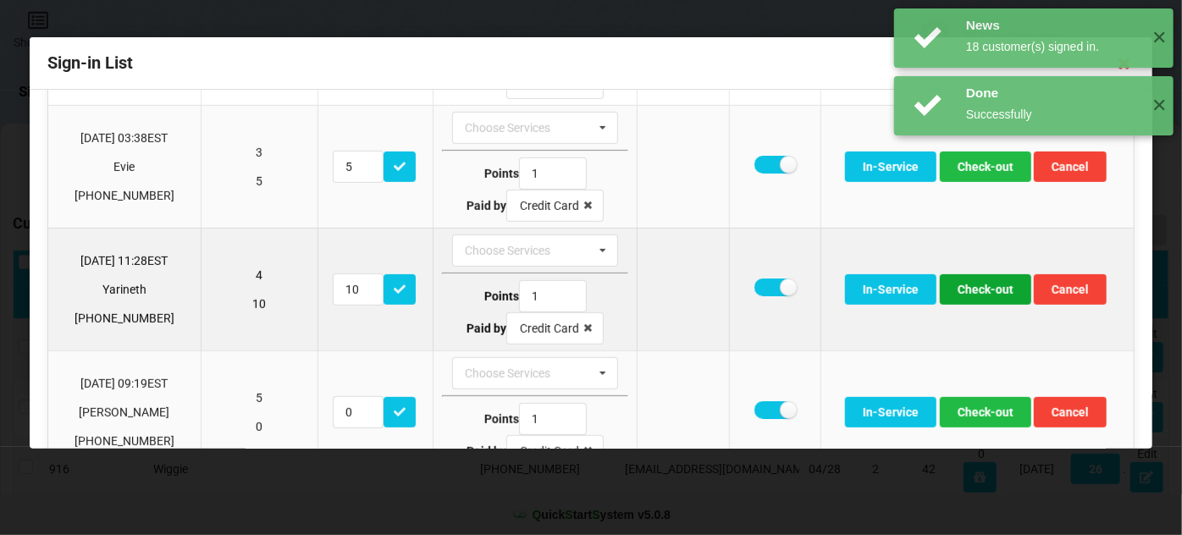
click at [977, 284] on button "Check-out" at bounding box center [985, 289] width 91 height 30
click at [755, 279] on label at bounding box center [775, 288] width 41 height 18
checkbox input "false"
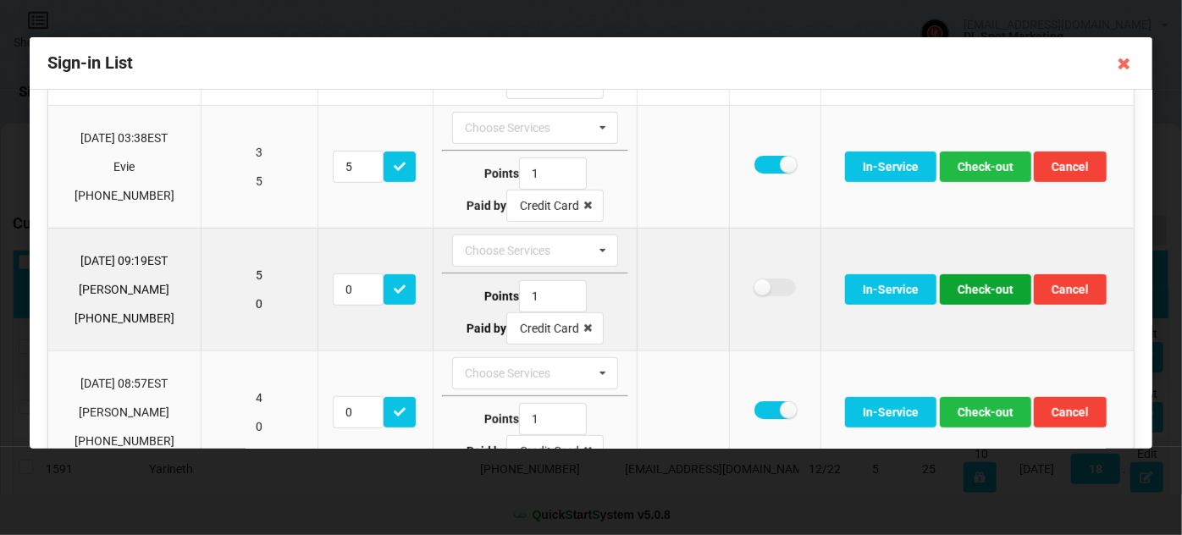
click at [984, 282] on button "Check-out" at bounding box center [985, 289] width 91 height 30
click at [763, 284] on label at bounding box center [775, 288] width 41 height 18
checkbox input "false"
click at [981, 288] on button "Check-out" at bounding box center [985, 289] width 91 height 30
click at [766, 285] on label at bounding box center [775, 288] width 41 height 18
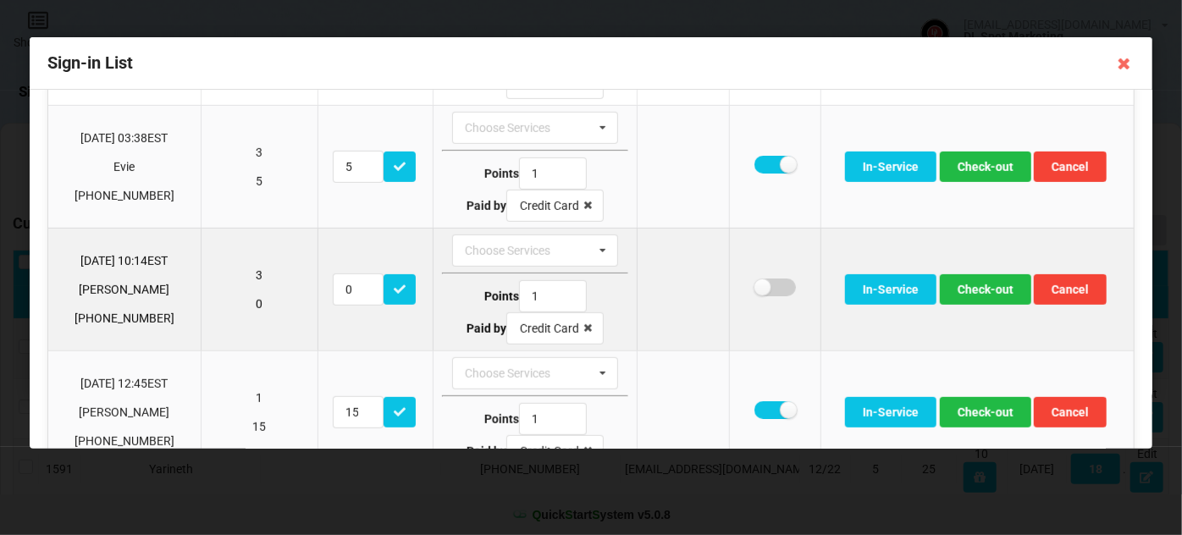
checkbox input "false"
click at [991, 286] on button "Check-out" at bounding box center [985, 289] width 91 height 30
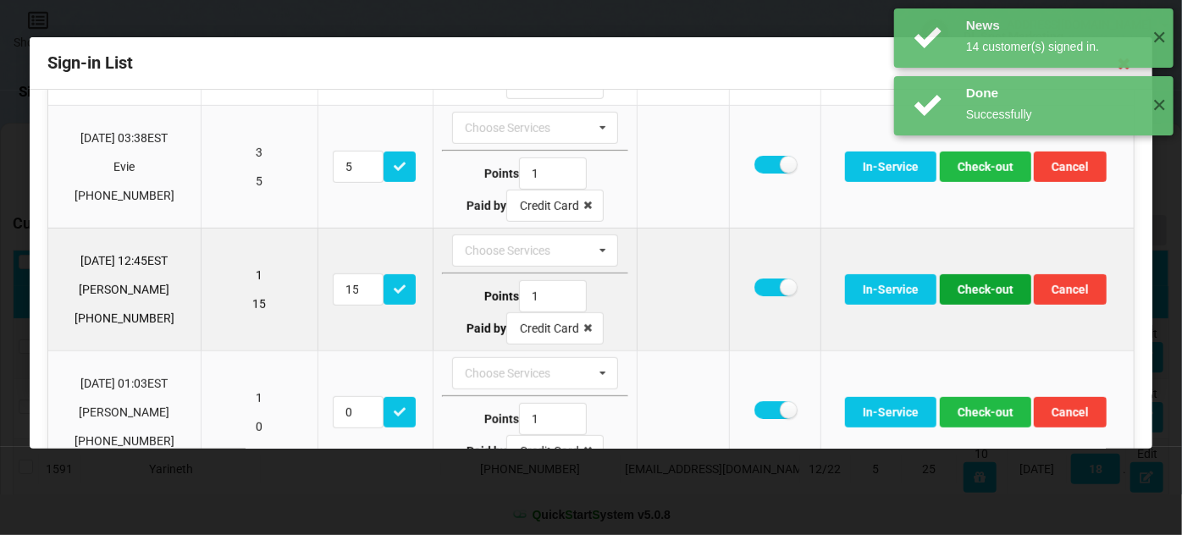
click at [972, 287] on button "Check-out" at bounding box center [985, 289] width 91 height 30
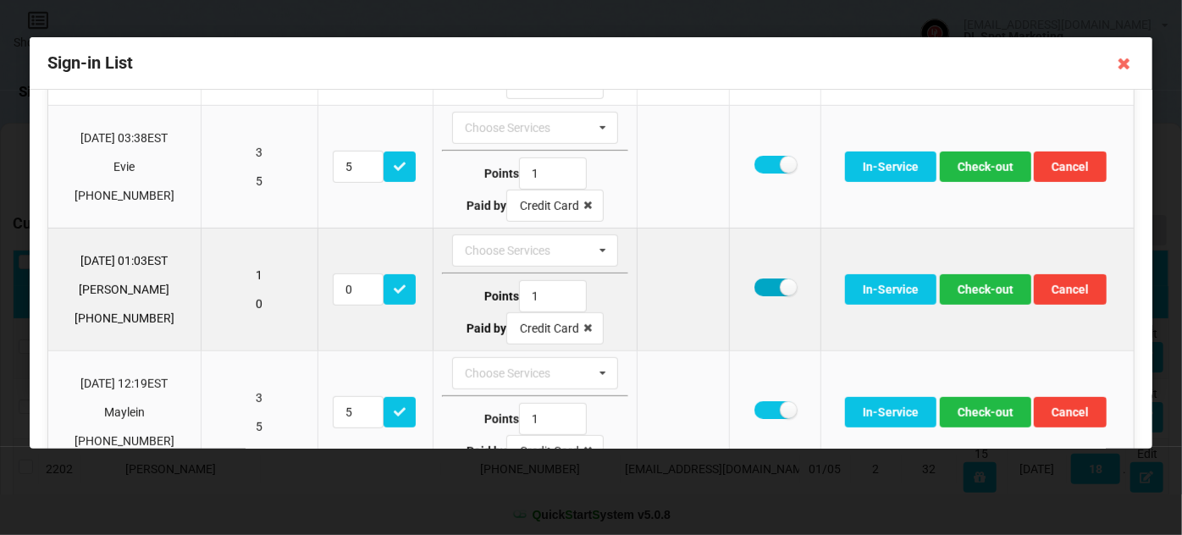
click at [760, 283] on label at bounding box center [775, 288] width 41 height 18
checkbox input "false"
click at [971, 284] on button "Check-out" at bounding box center [985, 289] width 91 height 30
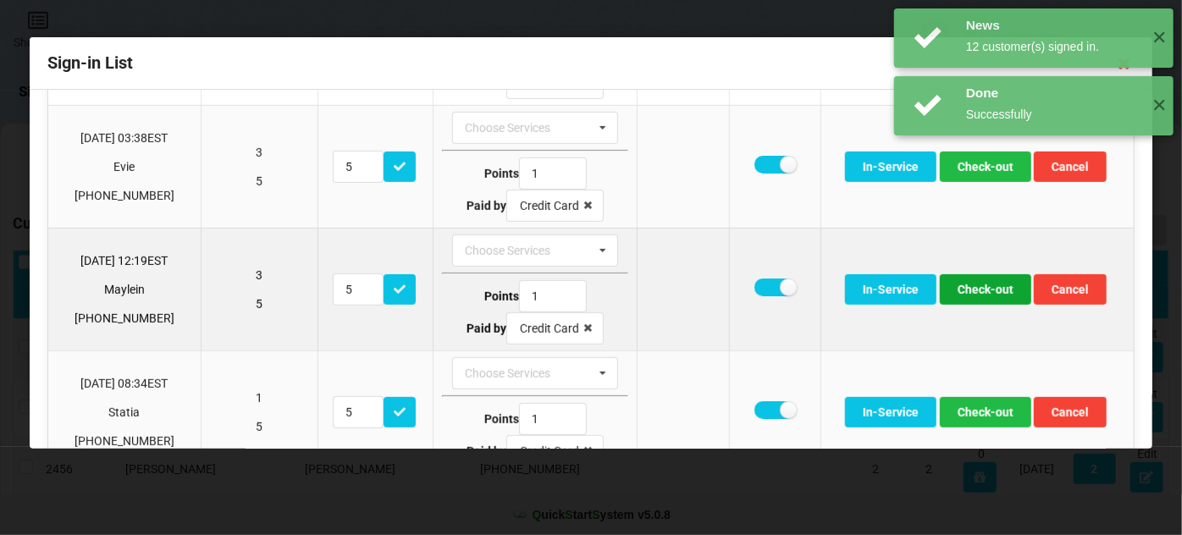
click at [973, 285] on button "Check-out" at bounding box center [985, 289] width 91 height 30
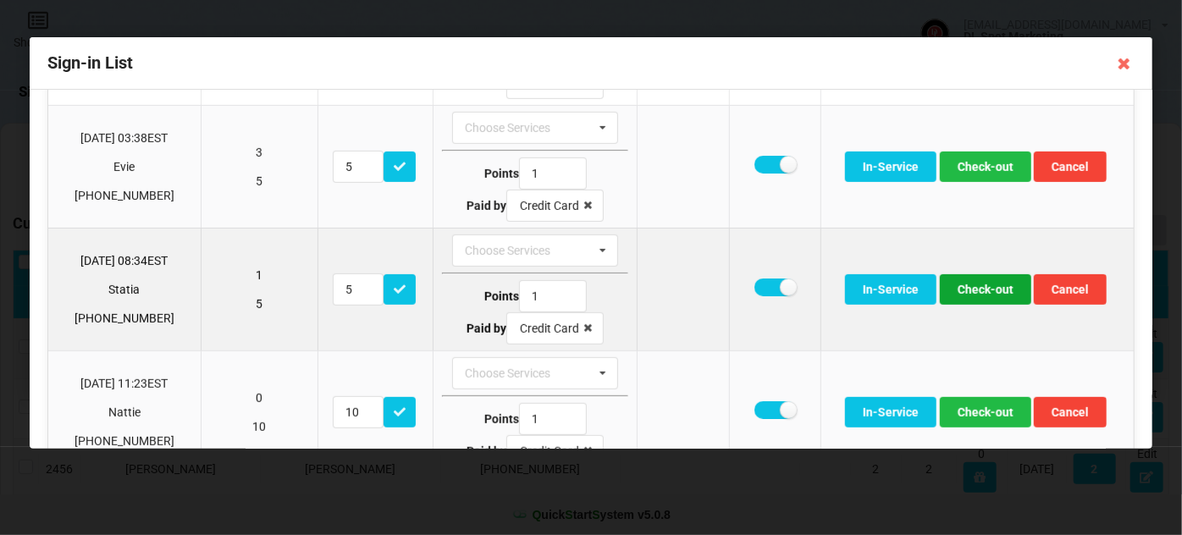
click at [976, 287] on button "Check-out" at bounding box center [985, 289] width 91 height 30
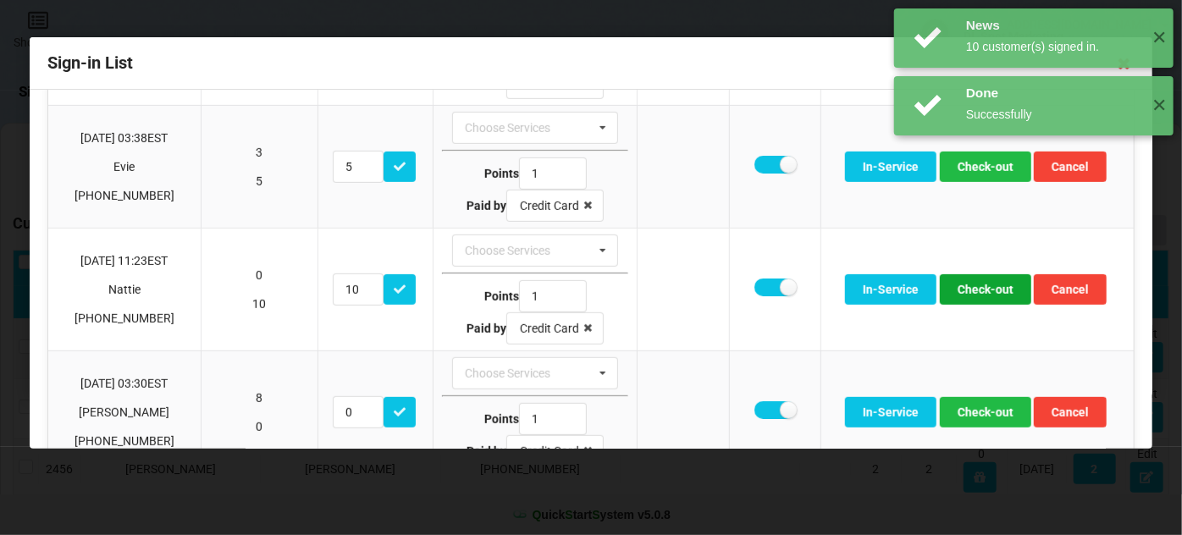
click at [976, 287] on button "Check-out" at bounding box center [985, 289] width 91 height 30
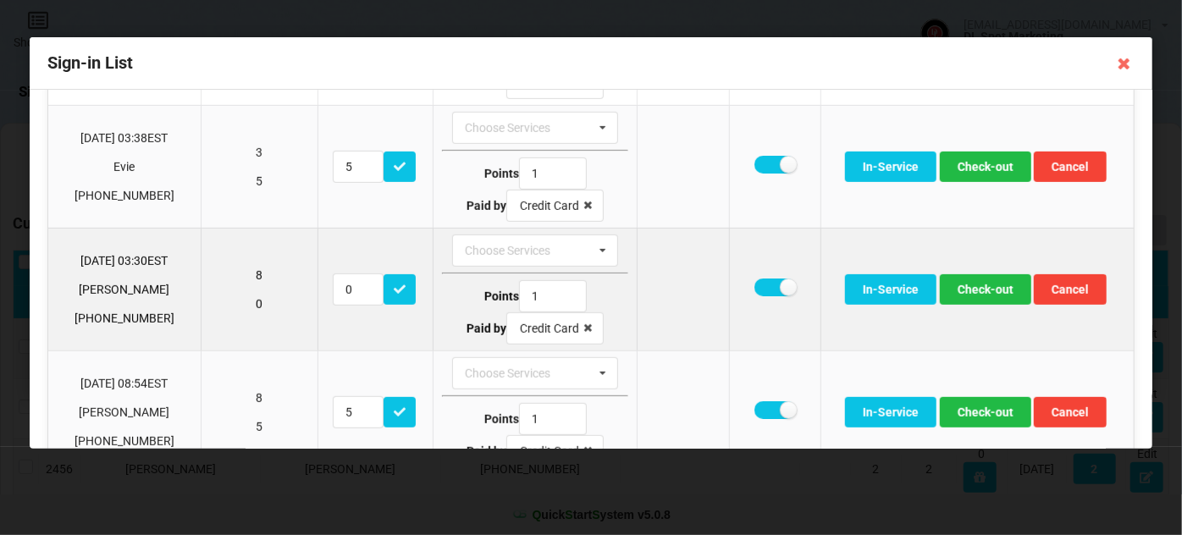
scroll to position [512, 0]
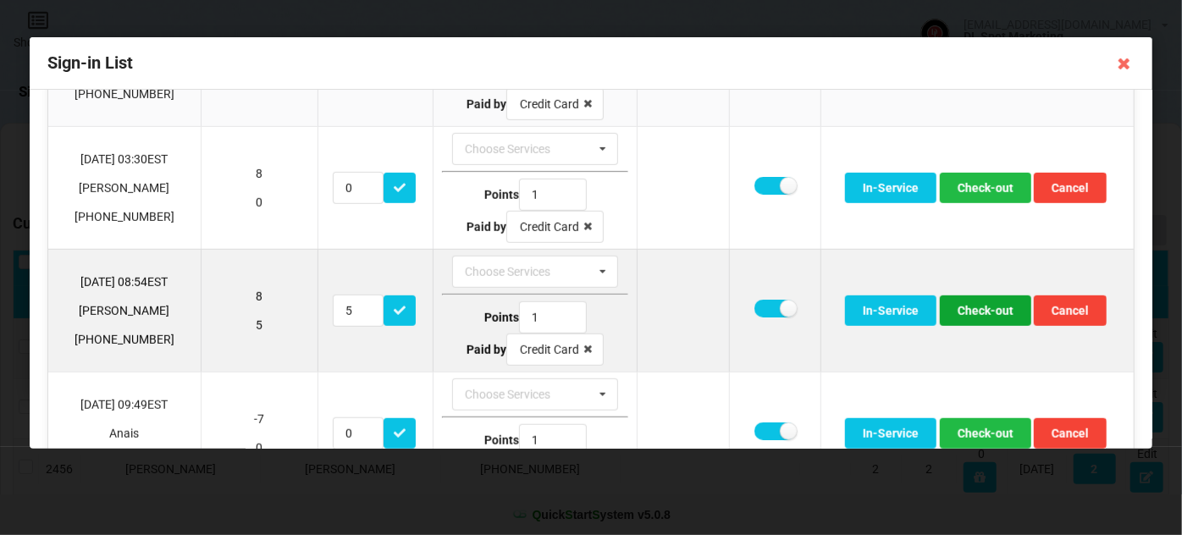
click at [988, 300] on button "Check-out" at bounding box center [985, 311] width 91 height 30
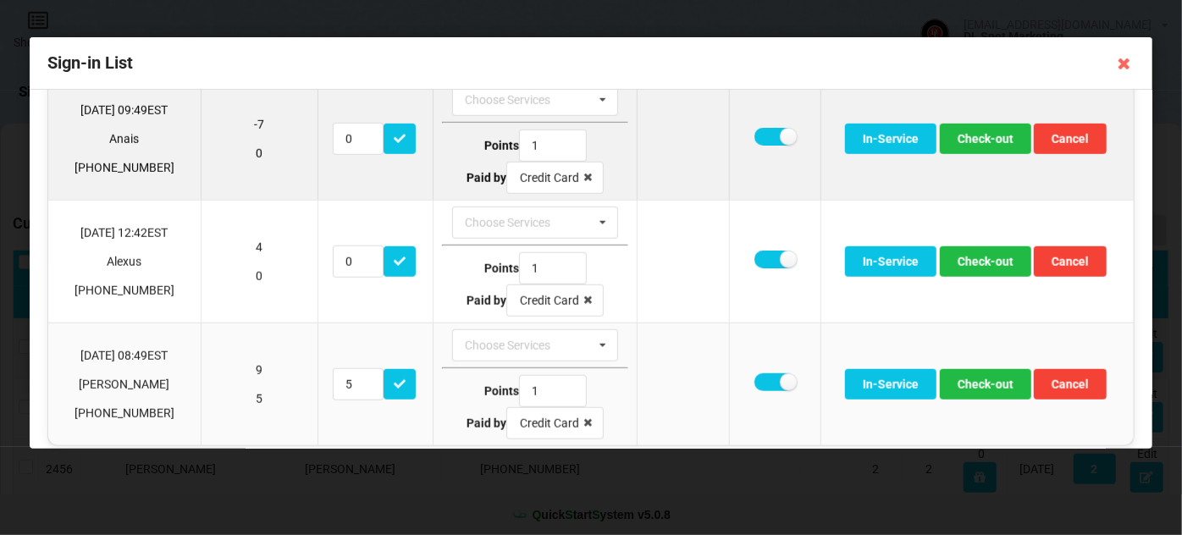
scroll to position [690, 0]
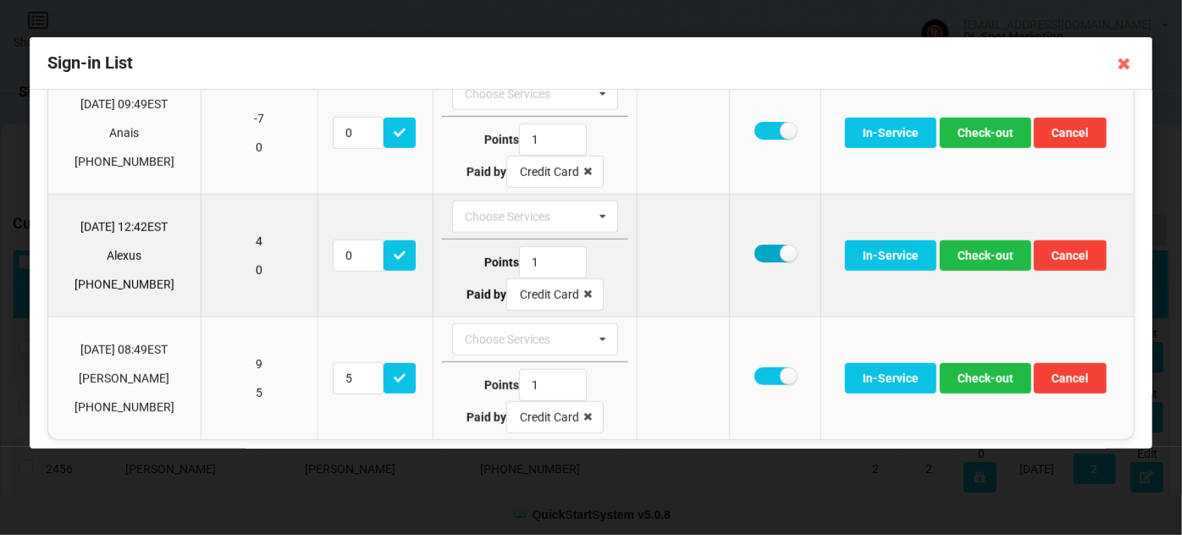
click at [767, 247] on label at bounding box center [775, 254] width 41 height 18
checkbox input "false"
click at [969, 249] on button "Check-out" at bounding box center [985, 255] width 91 height 30
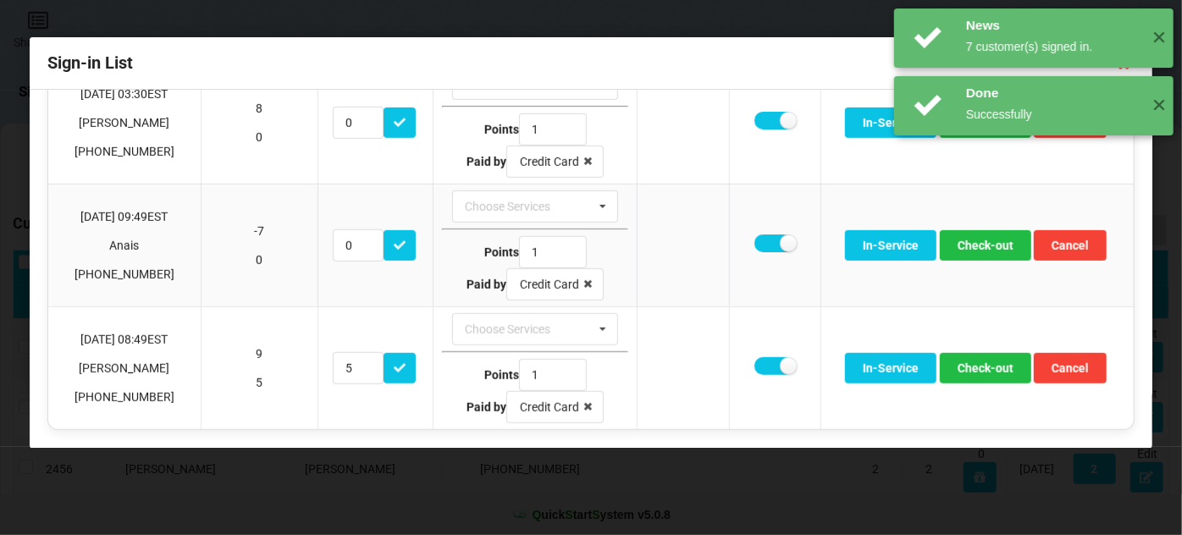
scroll to position [569, 0]
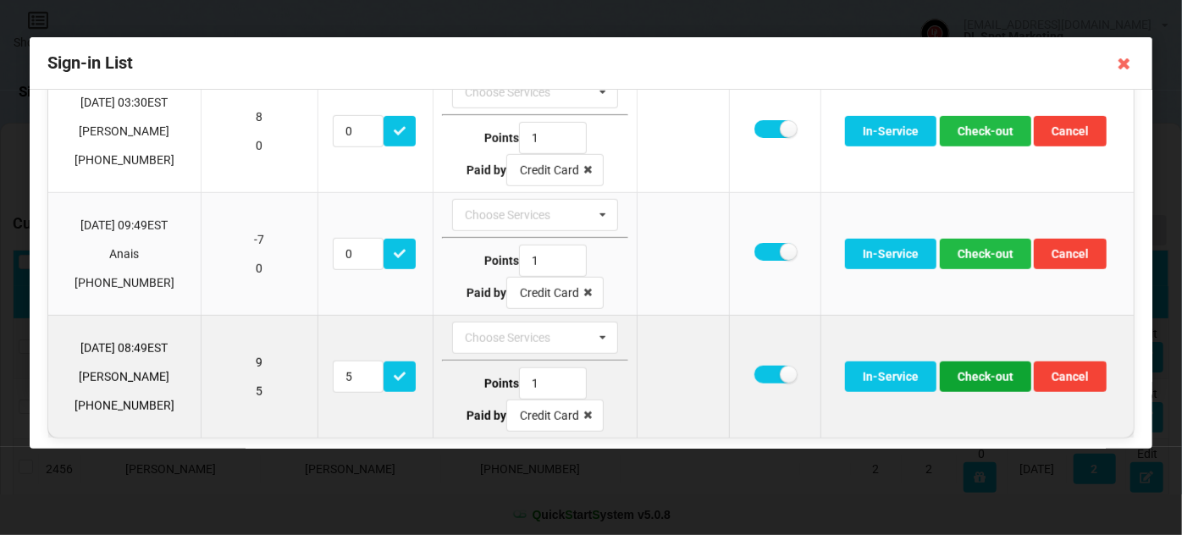
click at [992, 373] on button "Check-out" at bounding box center [985, 377] width 91 height 30
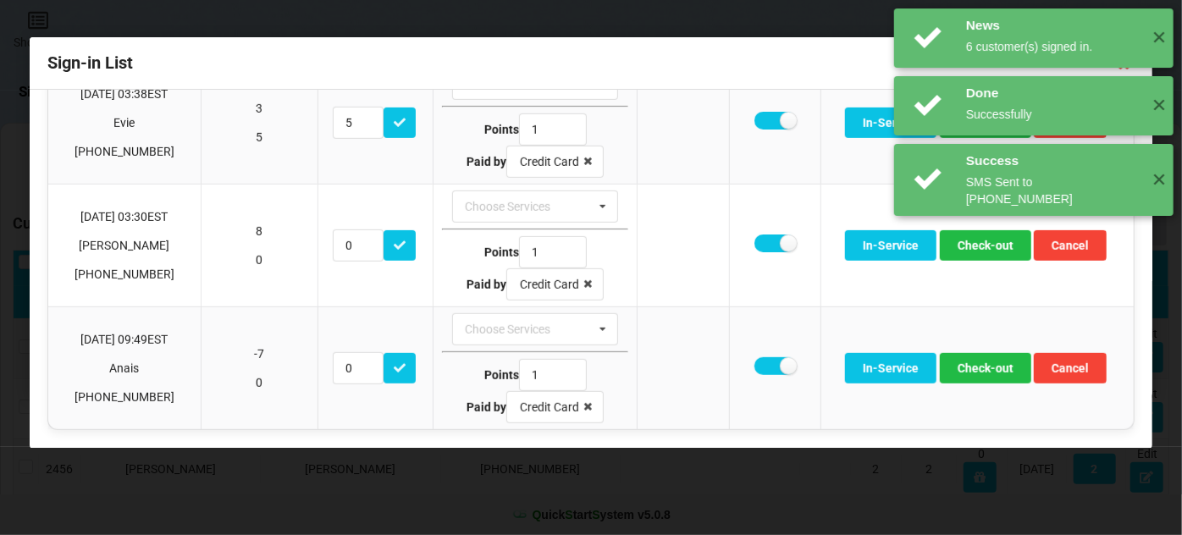
scroll to position [447, 0]
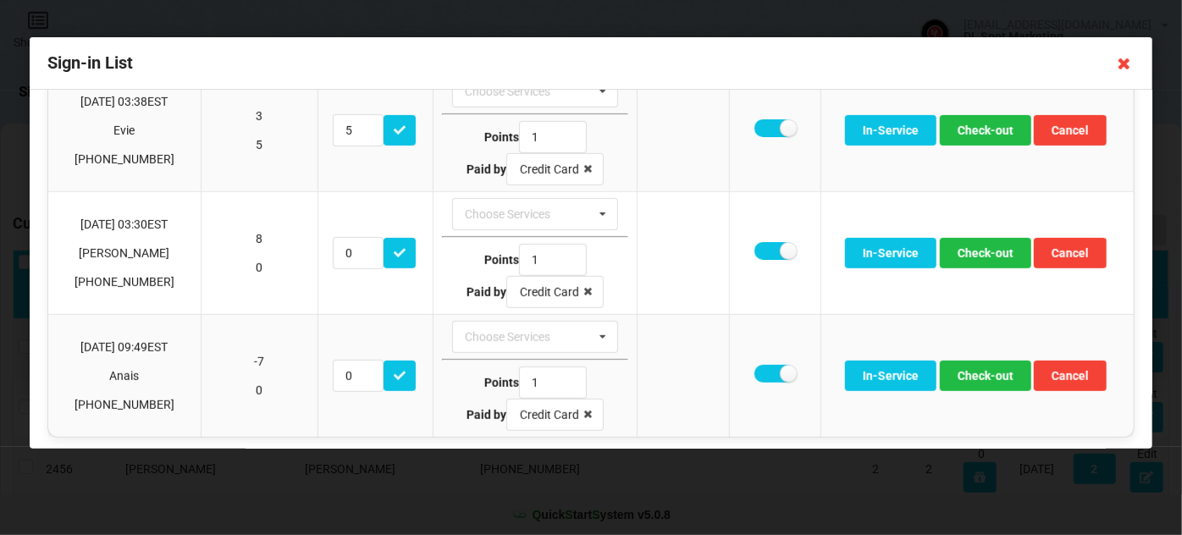
click at [1119, 64] on icon at bounding box center [1124, 63] width 27 height 27
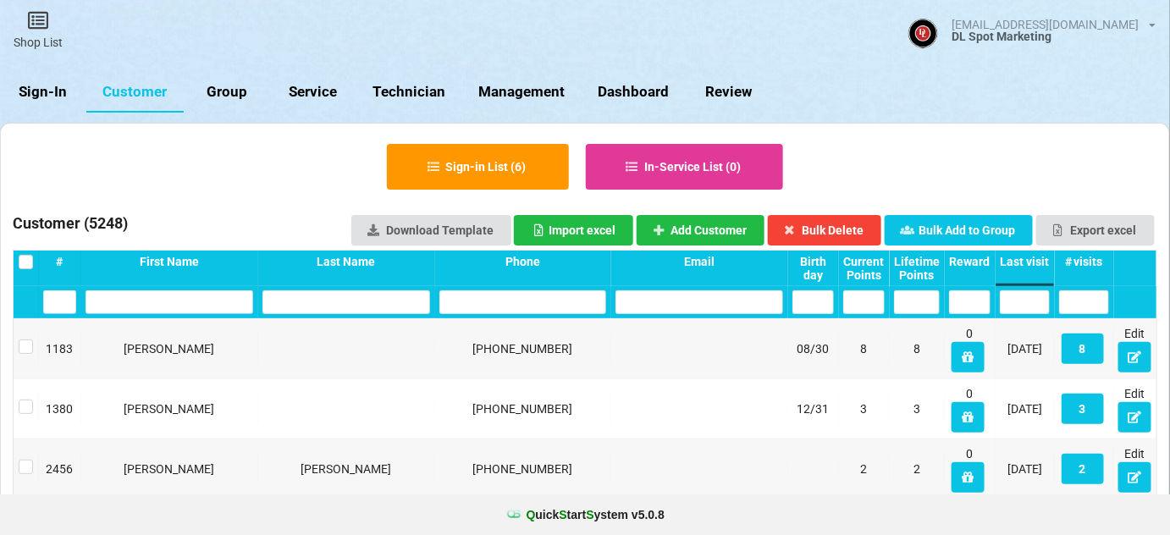
click at [560, 307] on input "text" at bounding box center [523, 302] width 166 height 24
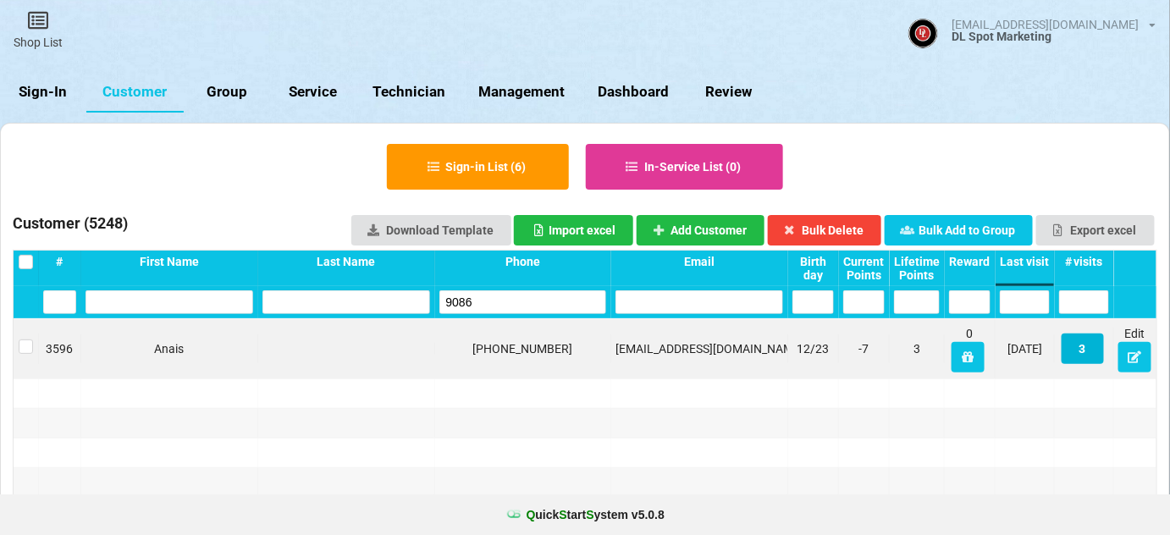
type input "9086"
click at [1084, 353] on button "3" at bounding box center [1083, 349] width 42 height 30
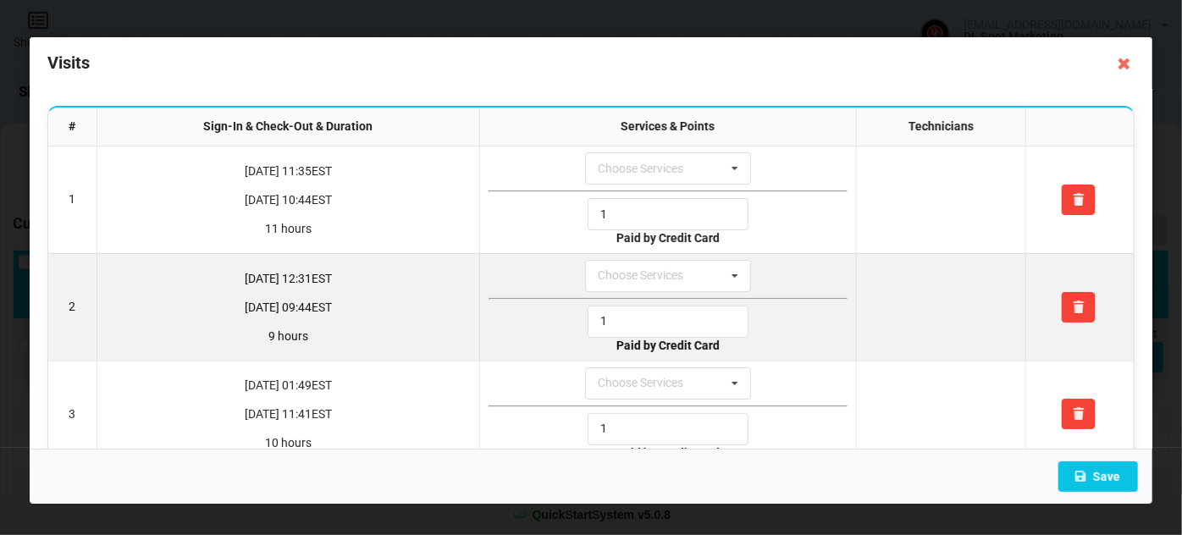
scroll to position [0, 0]
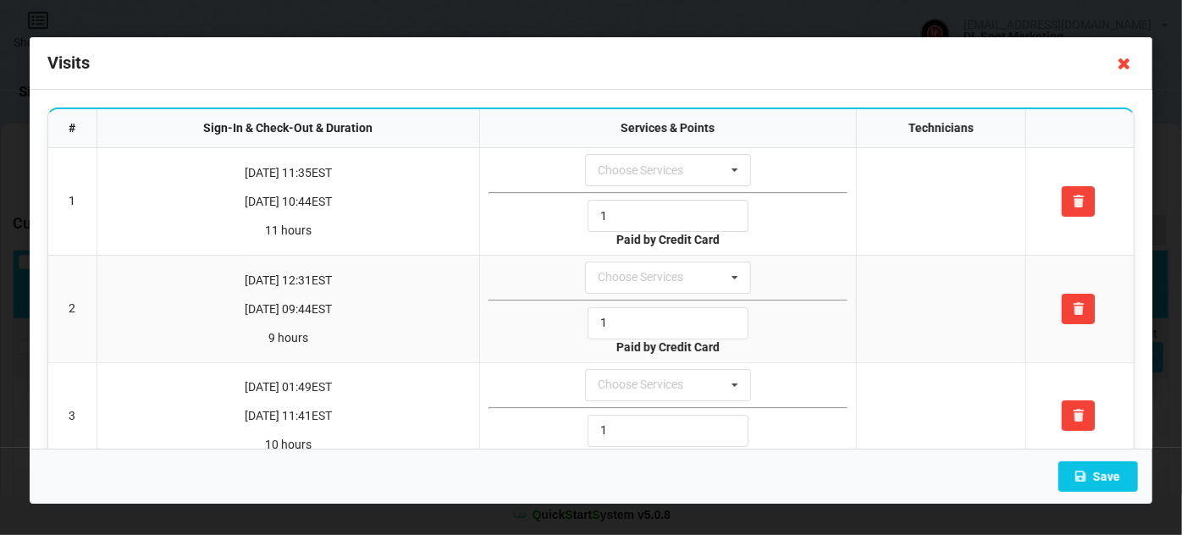
click at [1126, 61] on icon at bounding box center [1124, 63] width 27 height 27
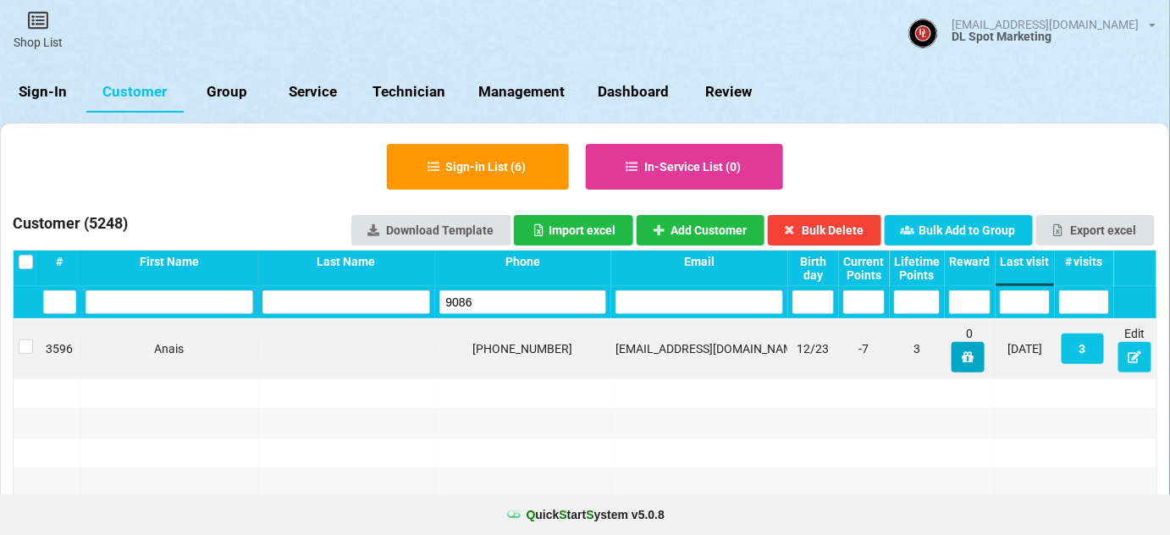
click at [970, 360] on icon at bounding box center [968, 356] width 14 height 10
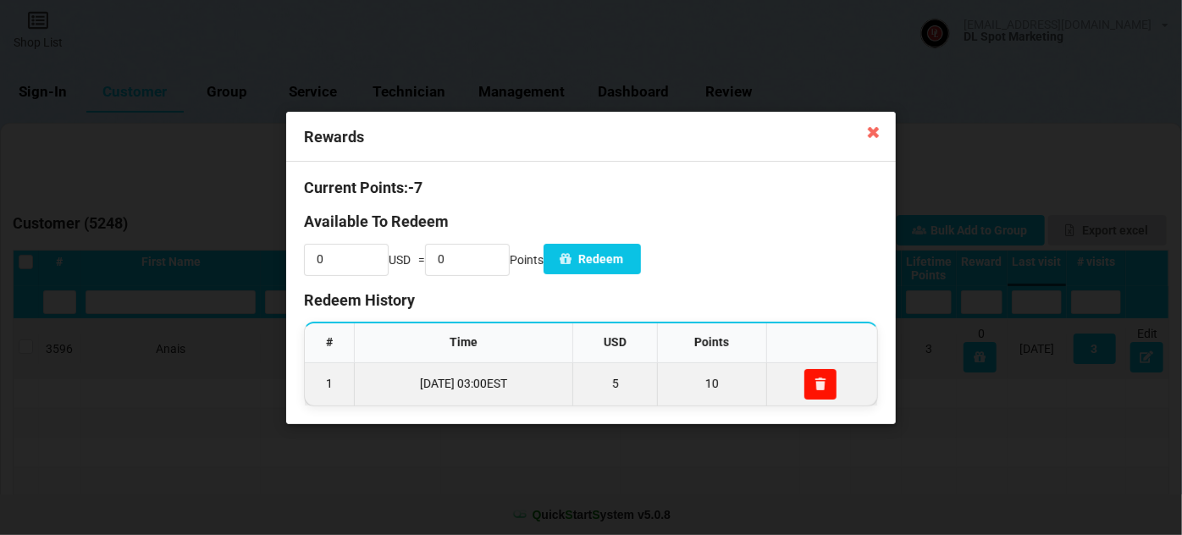
click at [826, 390] on button at bounding box center [820, 383] width 33 height 30
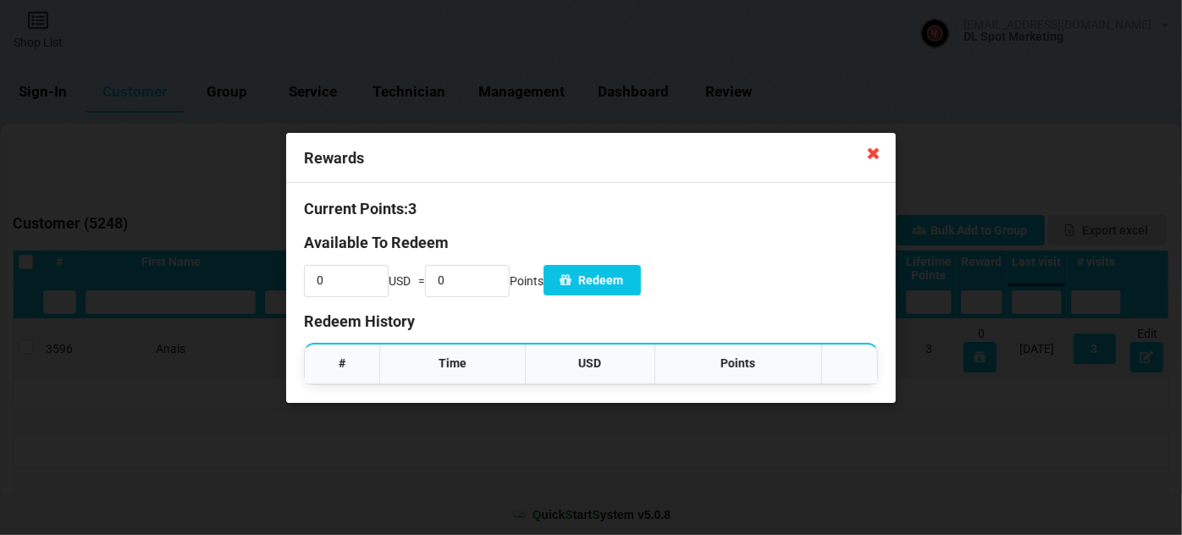
click at [877, 155] on icon at bounding box center [873, 152] width 27 height 27
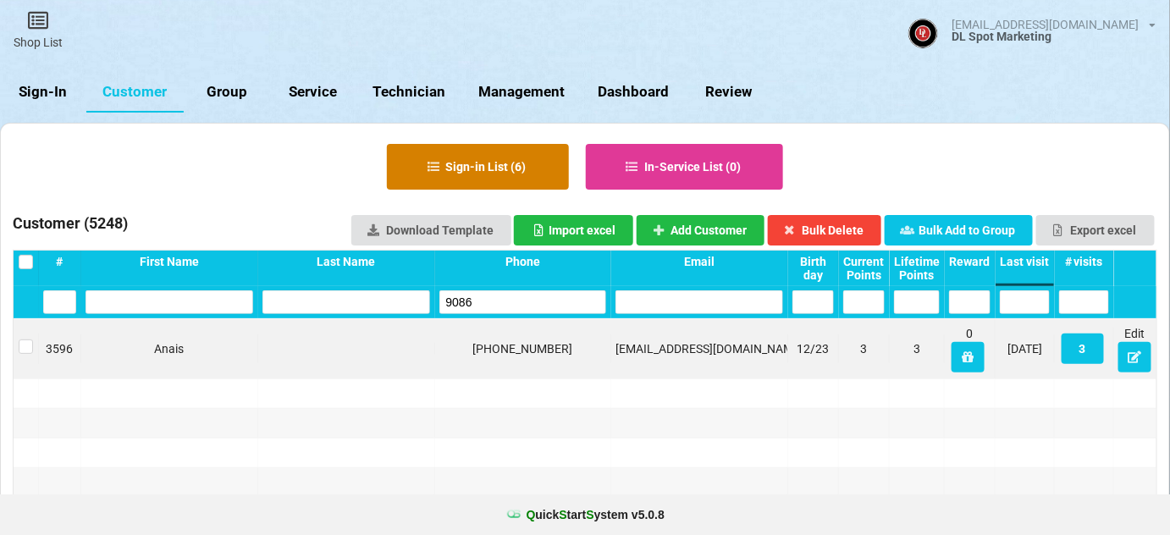
click at [479, 154] on button "Sign-in List ( 6 )" at bounding box center [478, 167] width 182 height 46
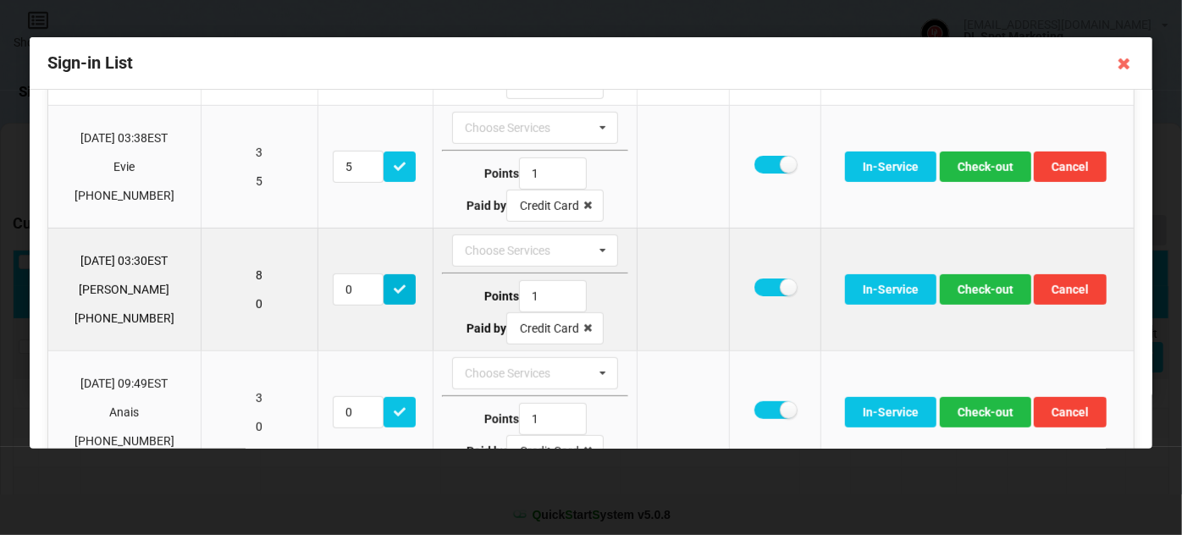
scroll to position [447, 0]
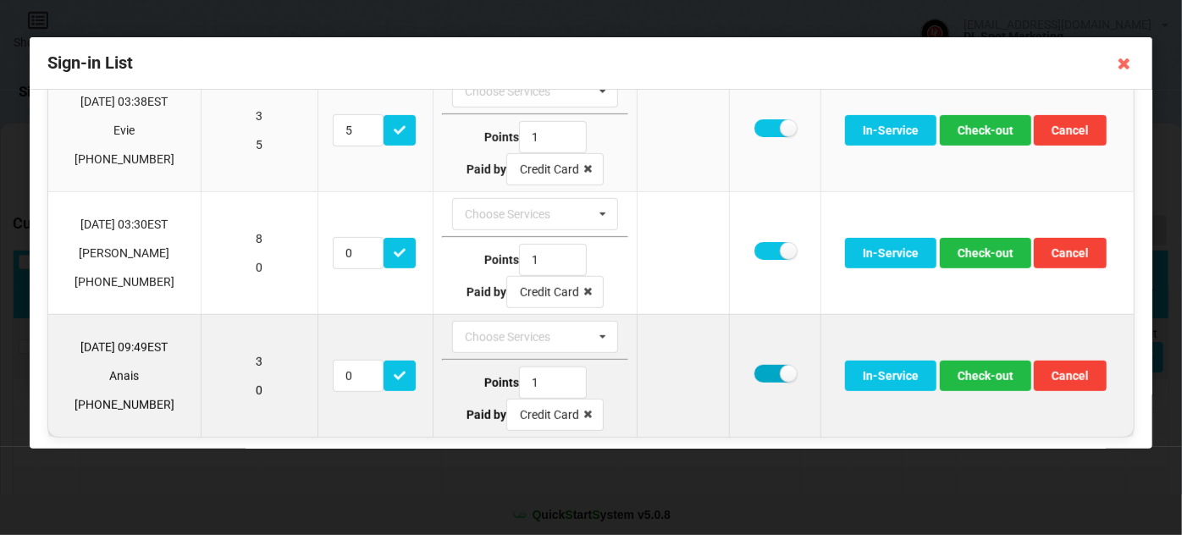
click at [771, 368] on label at bounding box center [775, 374] width 41 height 18
checkbox input "false"
click at [992, 372] on button "Check-out" at bounding box center [985, 376] width 91 height 30
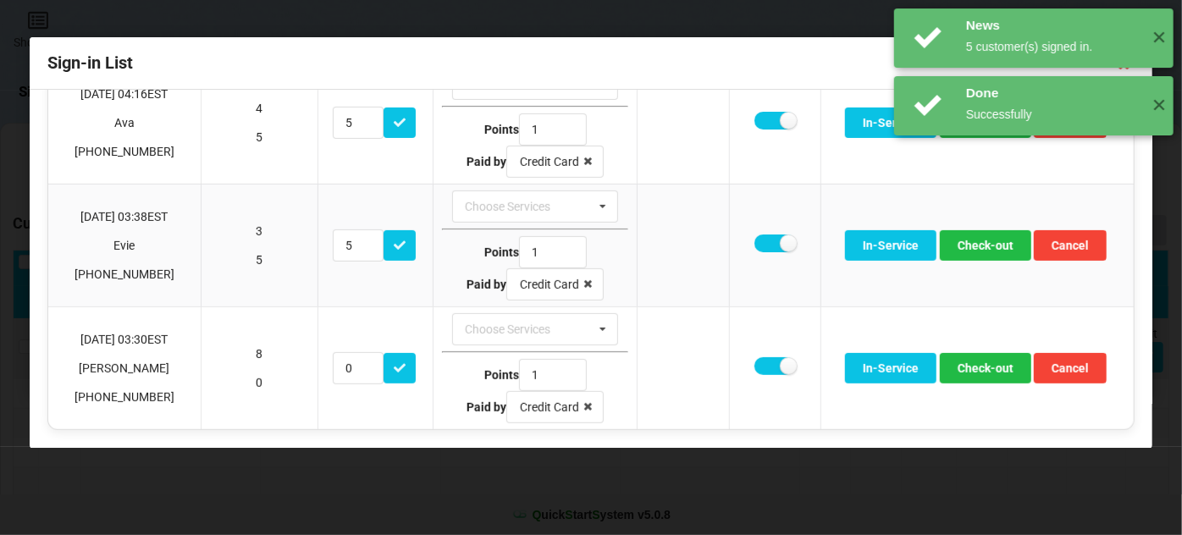
scroll to position [325, 0]
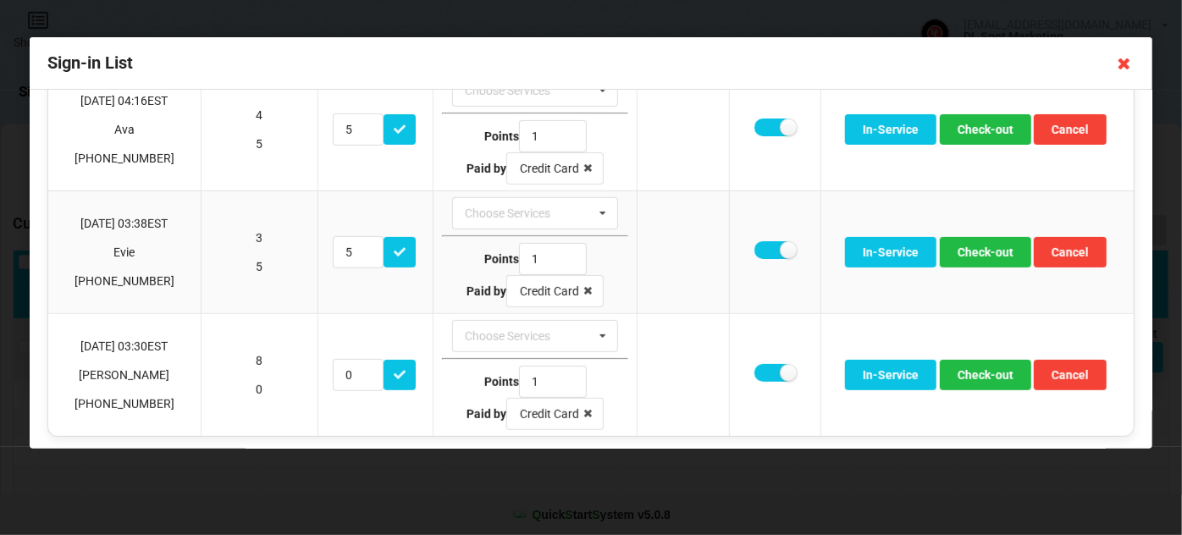
click at [1122, 65] on icon at bounding box center [1124, 63] width 27 height 27
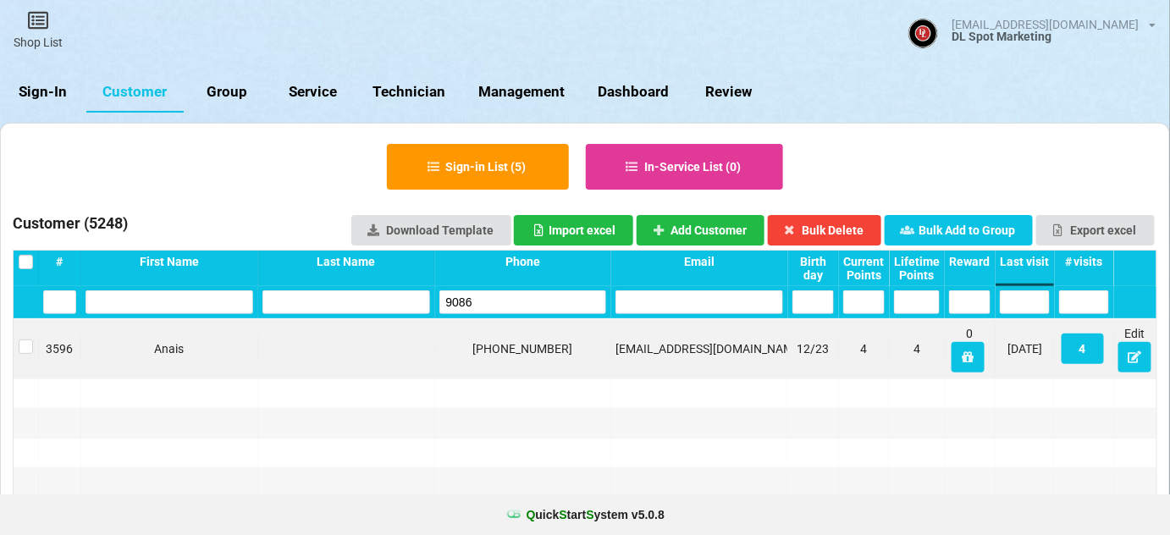
click at [52, 94] on link "Sign-In" at bounding box center [43, 92] width 86 height 41
